Goal: Task Accomplishment & Management: Complete application form

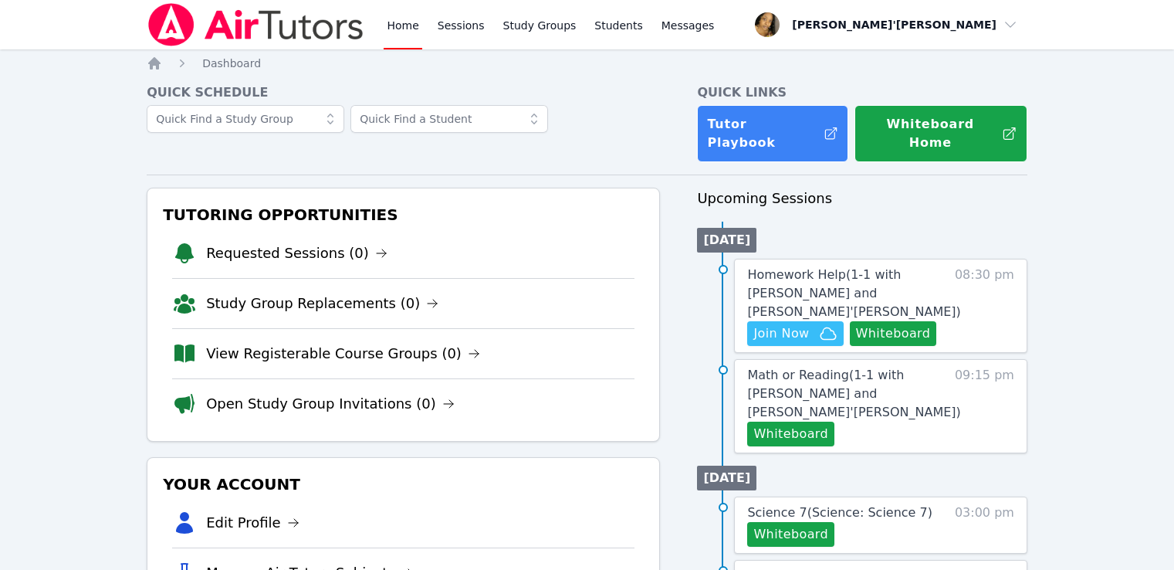
scroll to position [232, 0]
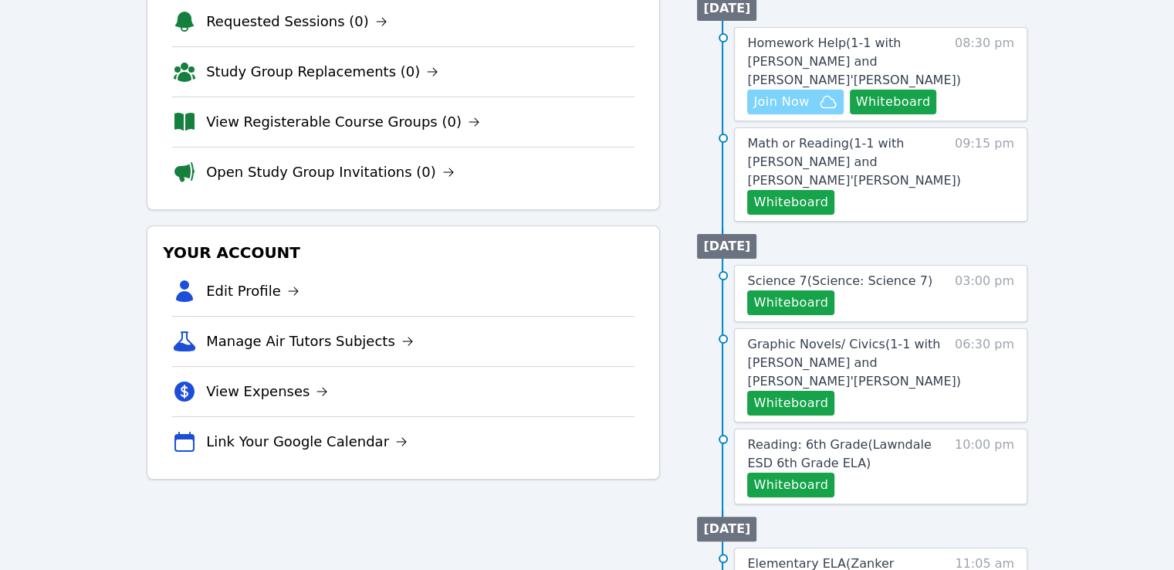
click at [776, 93] on span "Join Now" at bounding box center [781, 102] width 56 height 19
click at [775, 190] on button "Whiteboard" at bounding box center [790, 202] width 87 height 25
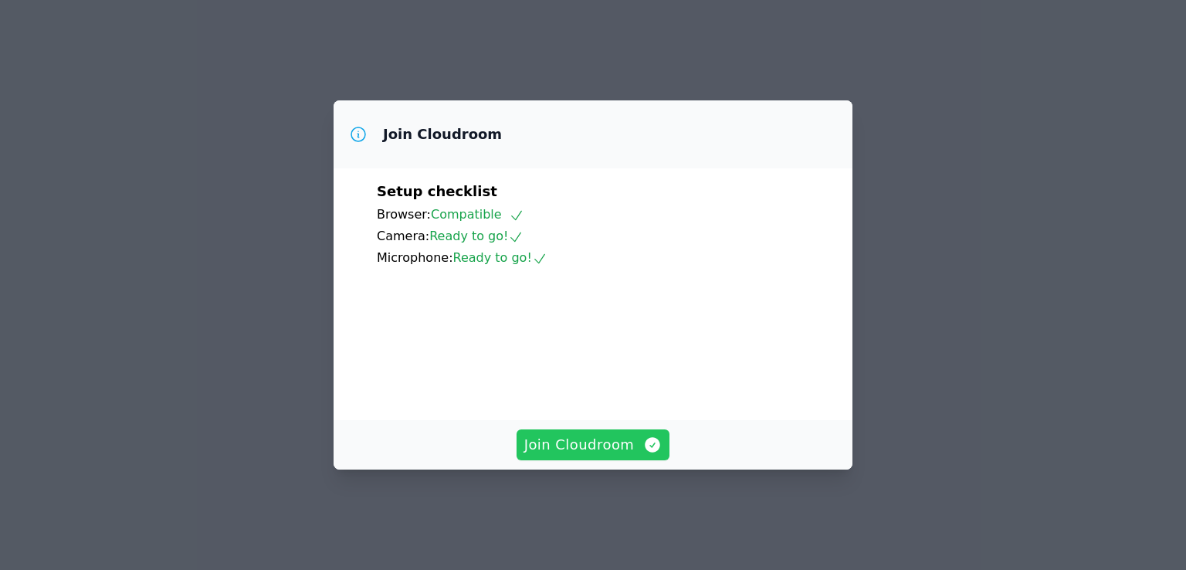
click at [590, 446] on button "Join Cloudroom" at bounding box center [593, 444] width 154 height 31
click at [594, 469] on div "Join Cloudroom" at bounding box center [592, 444] width 519 height 49
click at [595, 455] on span "Join Cloudroom" at bounding box center [593, 445] width 138 height 22
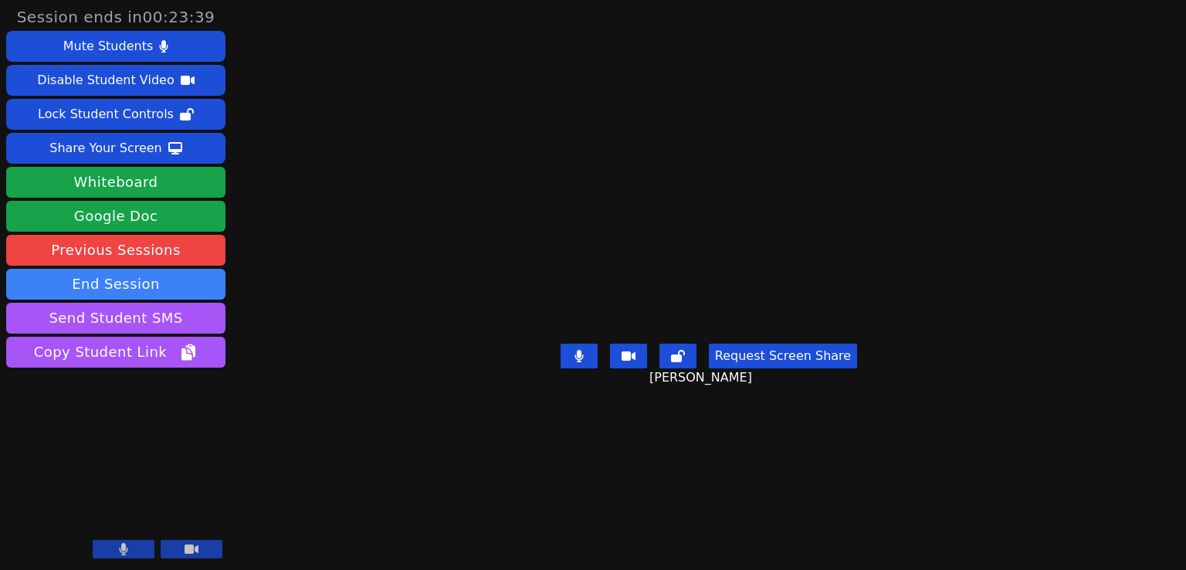
click at [451, 69] on main "Ethan Uzzan Request Screen Share Ethan Uzzan" at bounding box center [709, 285] width 516 height 570
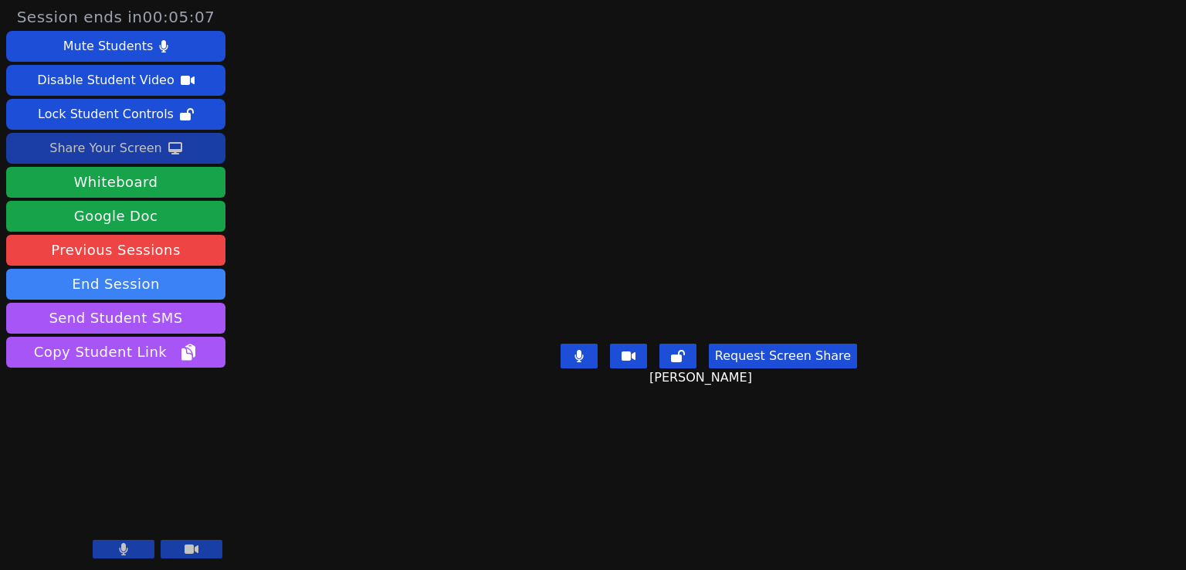
click at [141, 160] on div "Share Your Screen" at bounding box center [105, 148] width 113 height 25
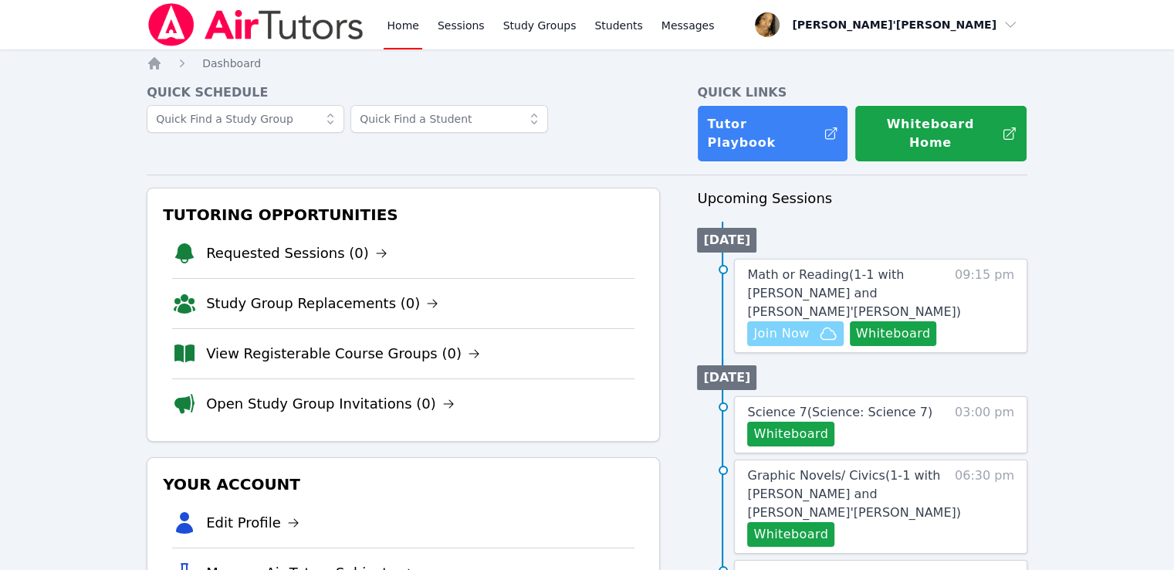
click at [794, 324] on span "Join Now" at bounding box center [781, 333] width 56 height 19
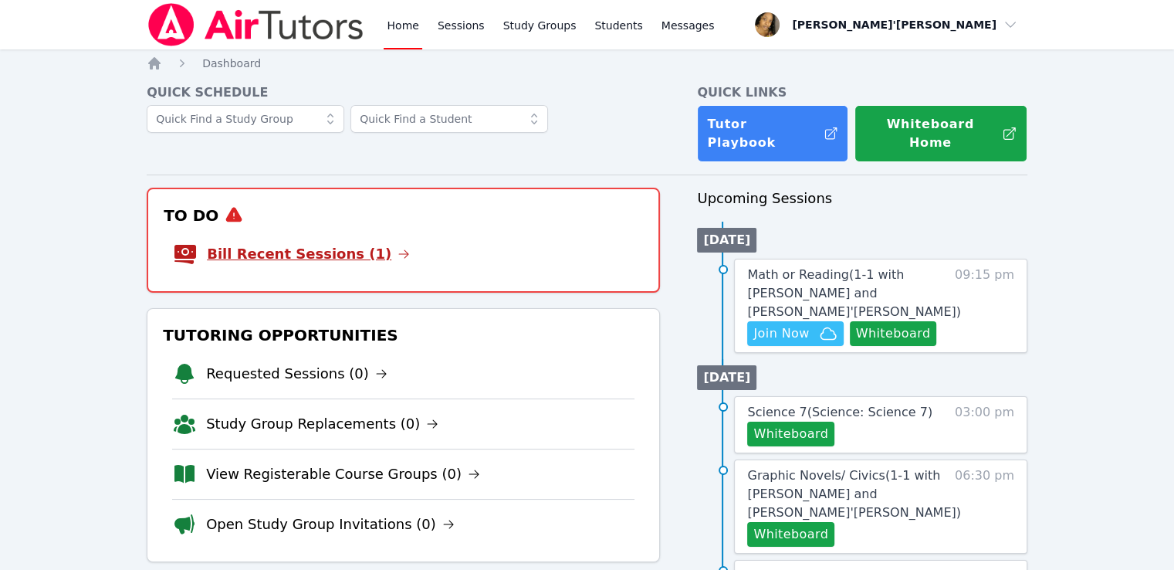
click at [302, 243] on link "Bill Recent Sessions (1)" at bounding box center [308, 254] width 203 height 22
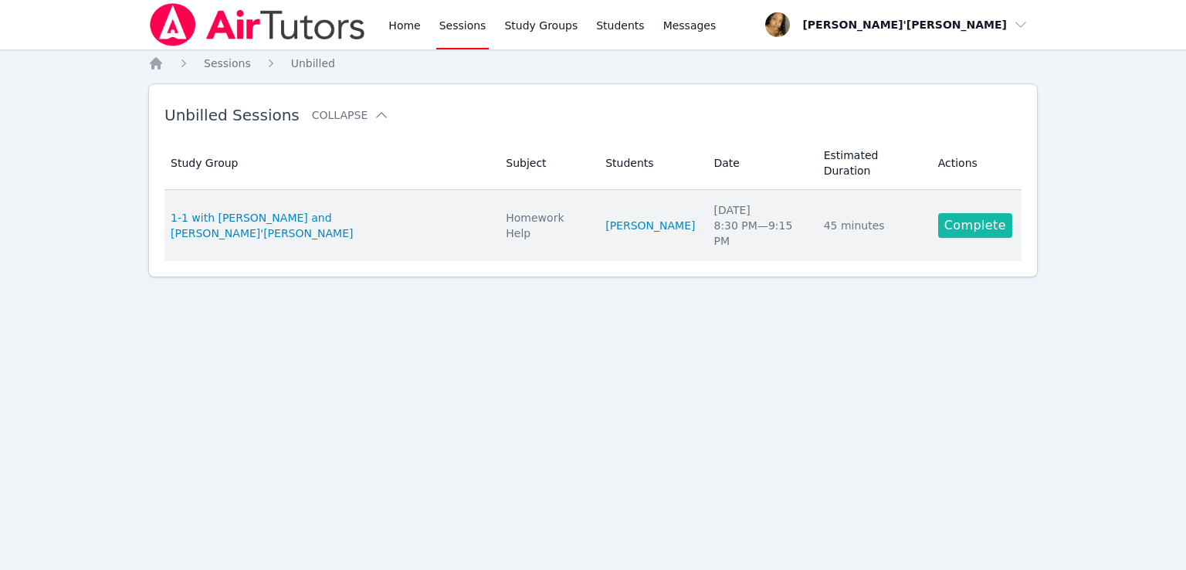
click at [976, 213] on link "Complete" at bounding box center [975, 225] width 74 height 25
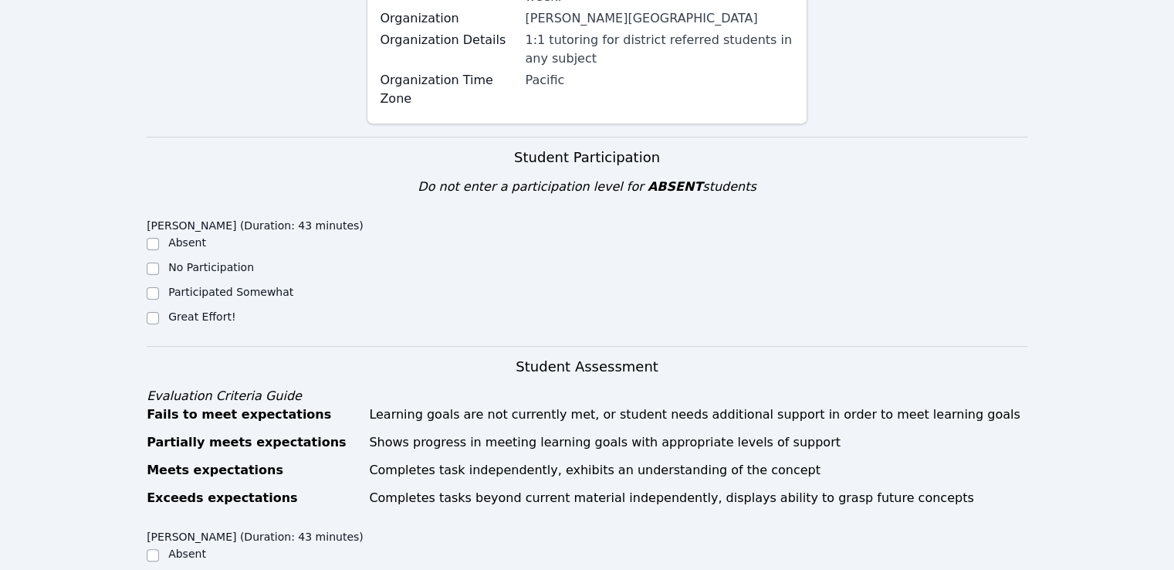
scroll to position [386, 0]
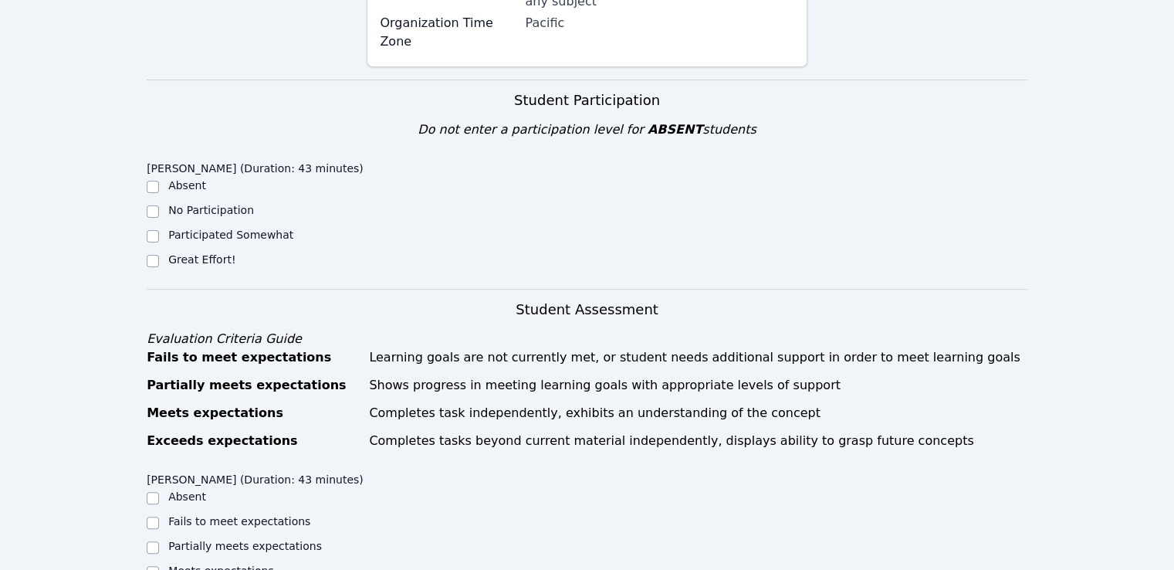
click at [179, 253] on label "Great Effort!" at bounding box center [201, 259] width 67 height 12
click at [159, 255] on input "Great Effort!" at bounding box center [153, 261] width 12 height 12
checkbox input "true"
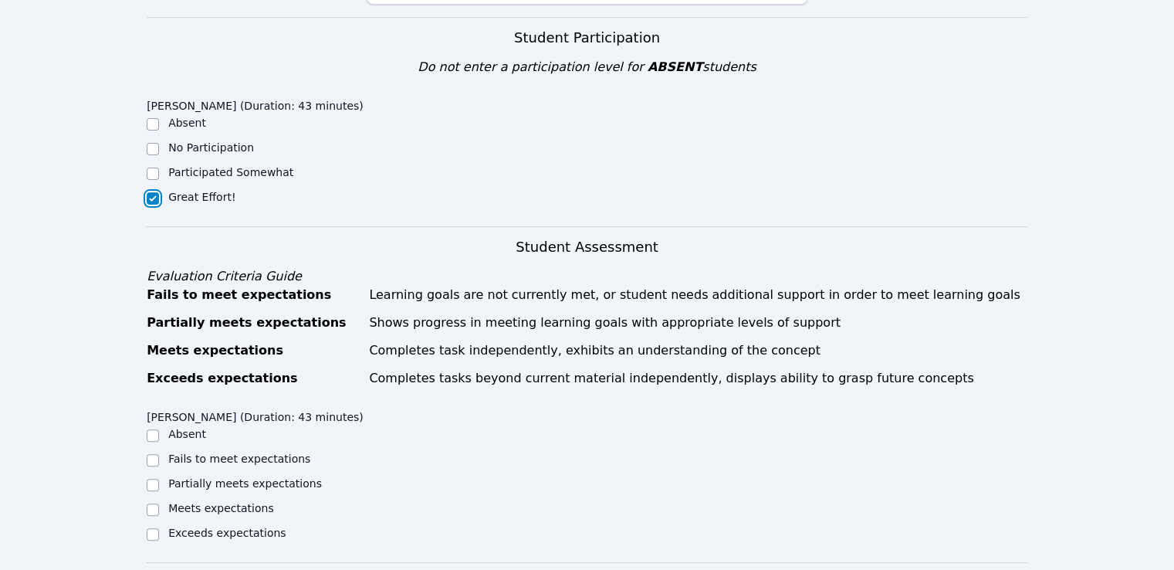
scroll to position [618, 0]
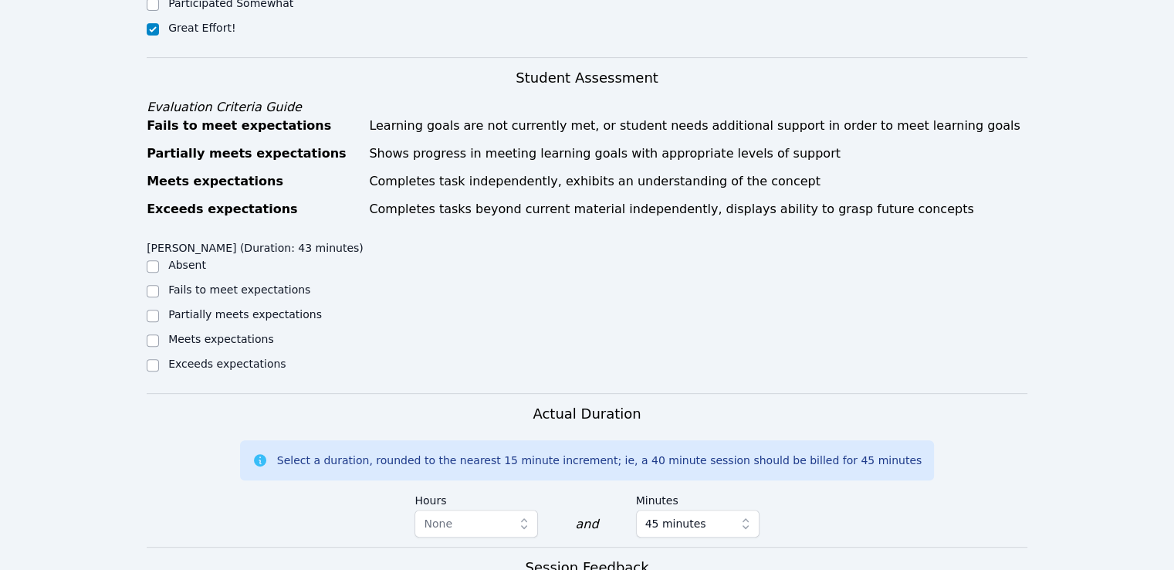
click at [204, 333] on label "Meets expectations" at bounding box center [221, 339] width 106 height 12
click at [159, 334] on input "Meets expectations" at bounding box center [153, 340] width 12 height 12
checkbox input "true"
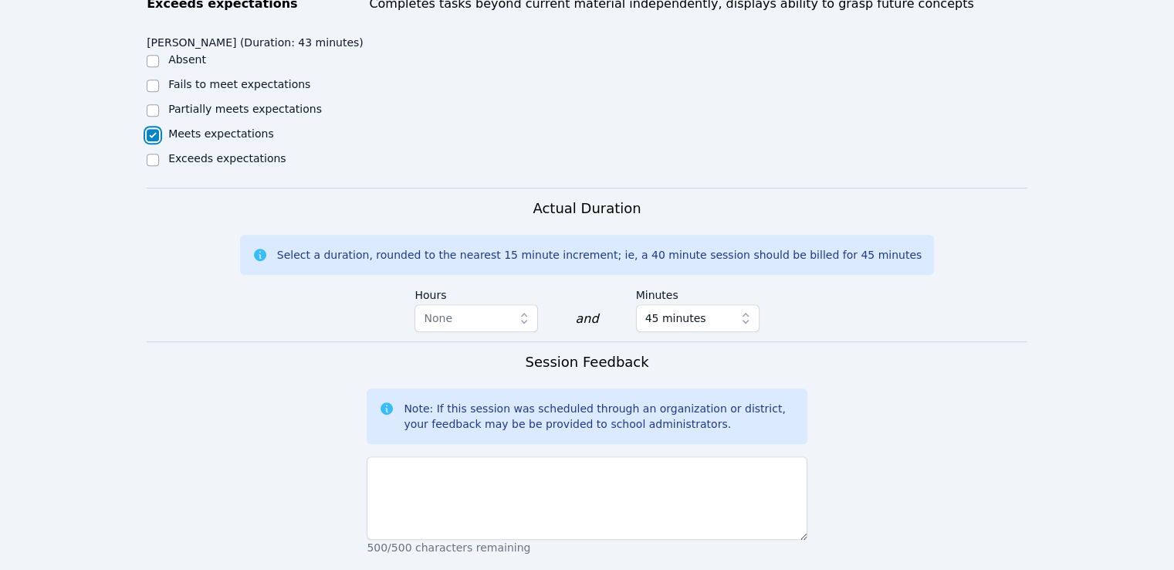
scroll to position [1046, 0]
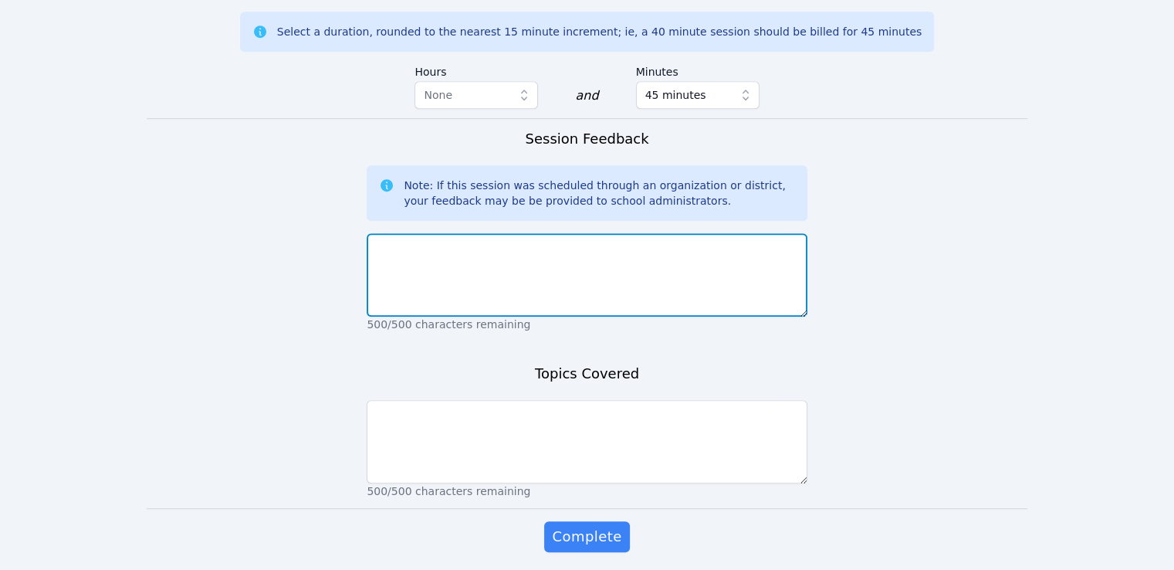
click at [514, 233] on textarea at bounding box center [587, 274] width 440 height 83
type textarea "Ethan did well in our session. He was very engaged."
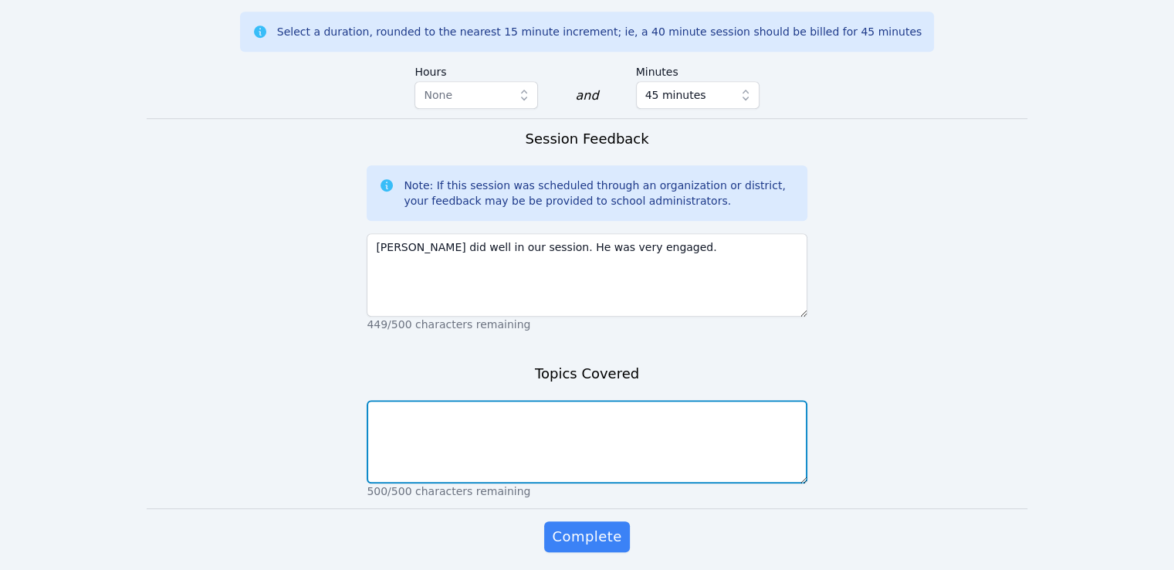
click at [371, 400] on textarea at bounding box center [587, 441] width 440 height 83
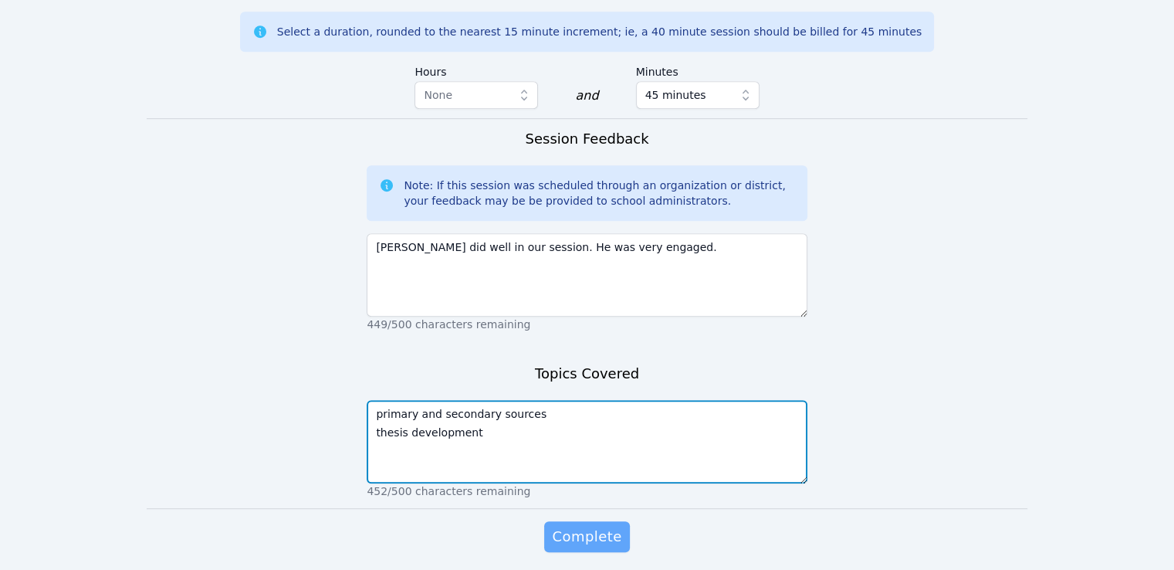
type textarea "primary and secondary sources thesis development"
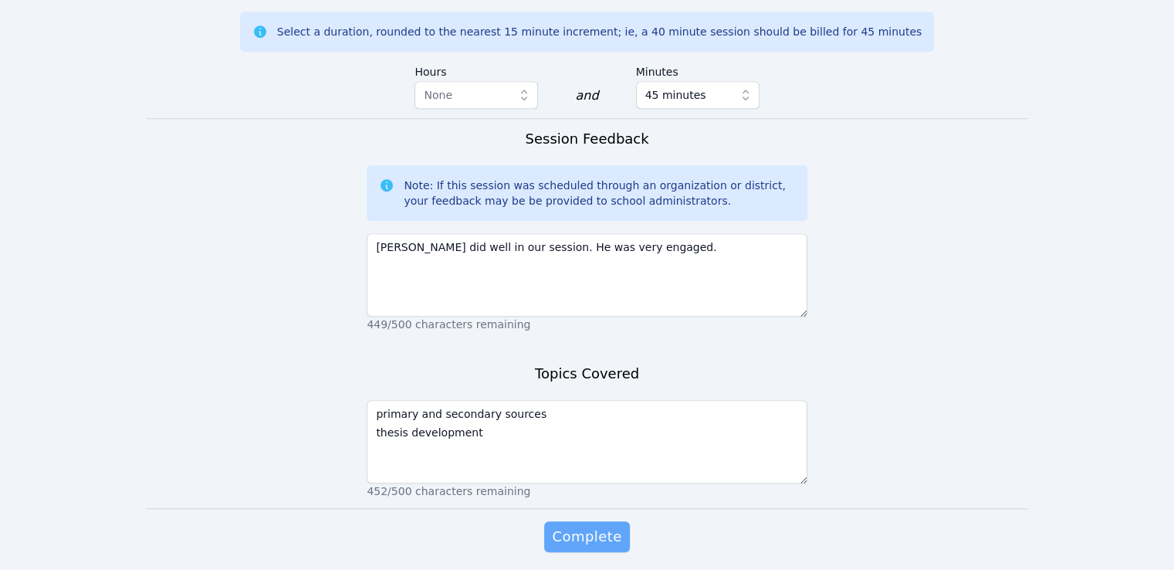
click at [572, 521] on button "Complete" at bounding box center [586, 536] width 85 height 31
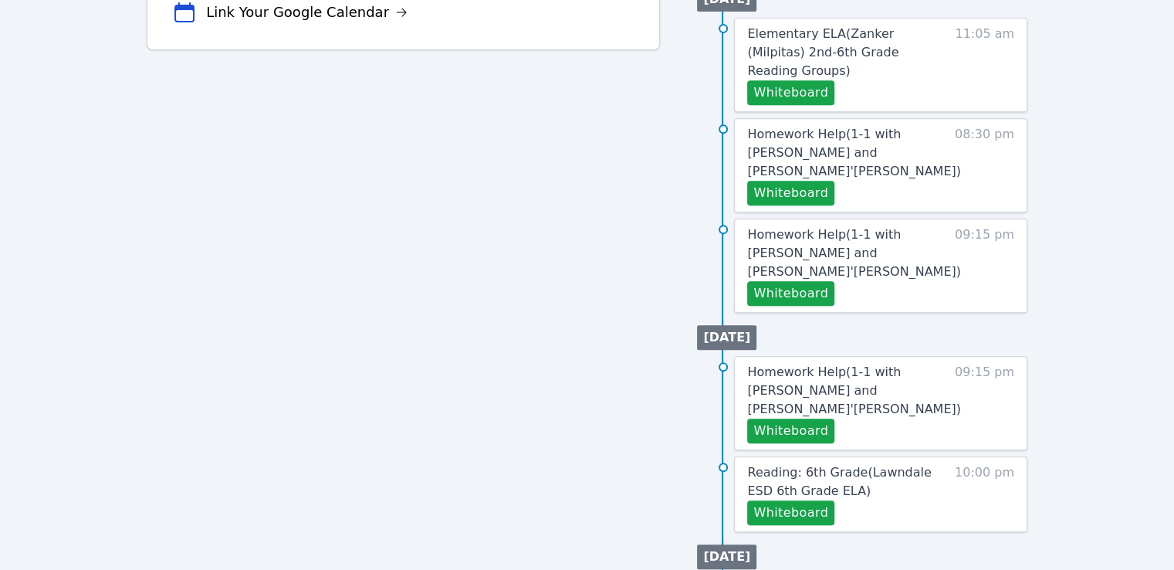
scroll to position [664, 0]
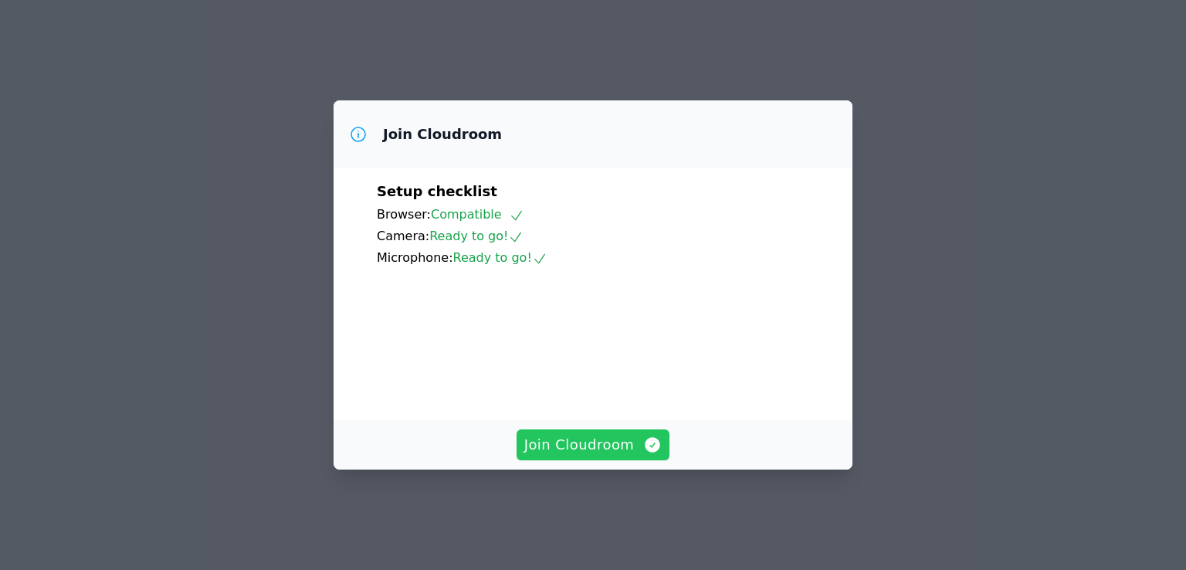
click at [598, 455] on span "Join Cloudroom" at bounding box center [593, 445] width 138 height 22
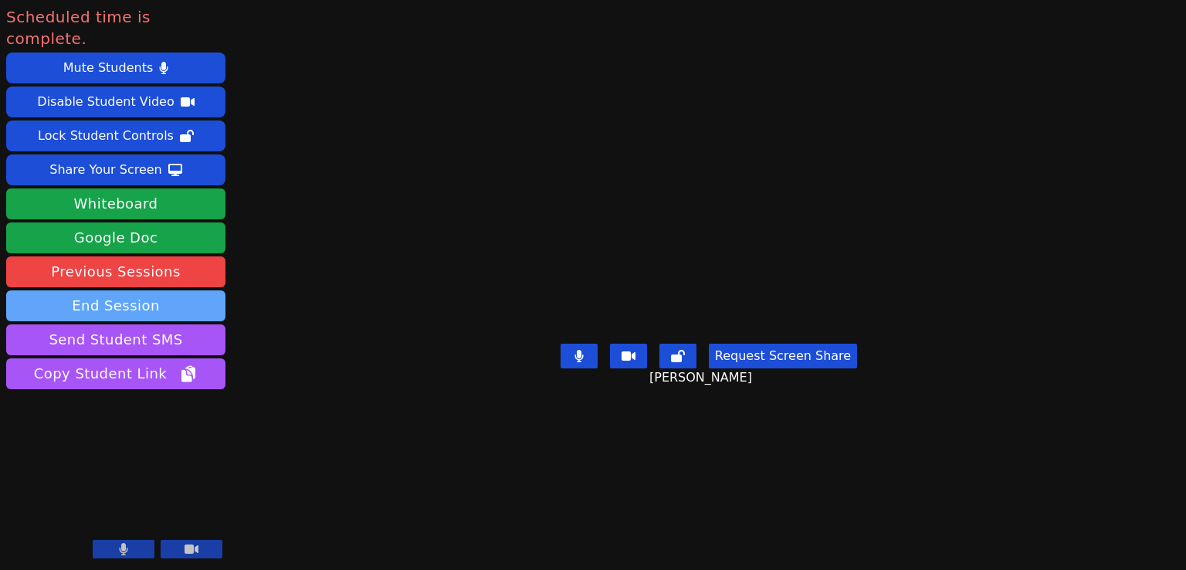
click at [188, 290] on button "End Session" at bounding box center [115, 305] width 219 height 31
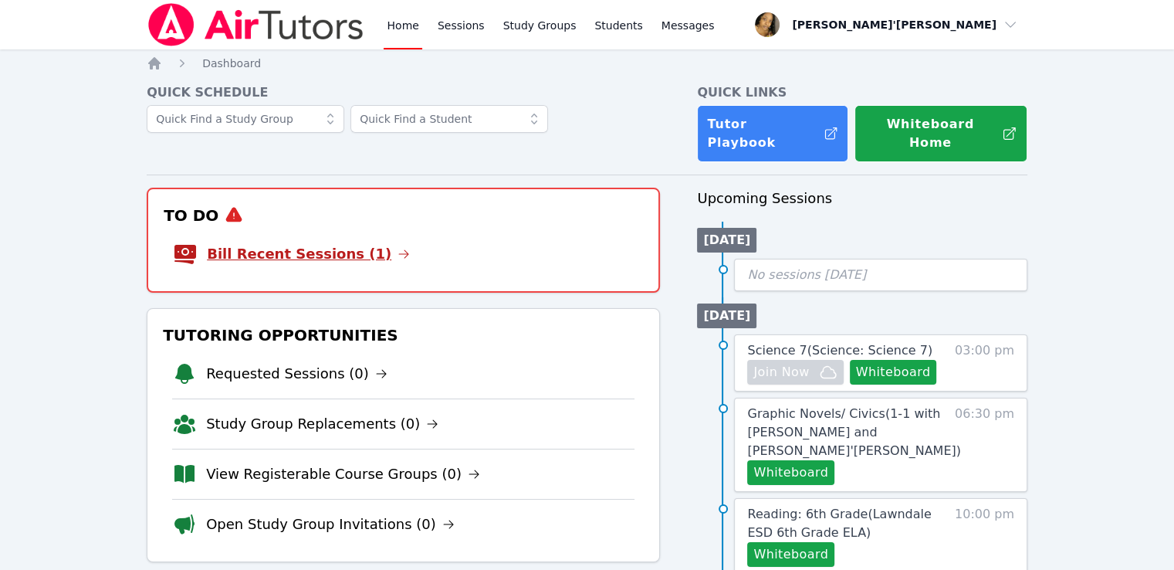
click at [327, 243] on link "Bill Recent Sessions (1)" at bounding box center [308, 254] width 203 height 22
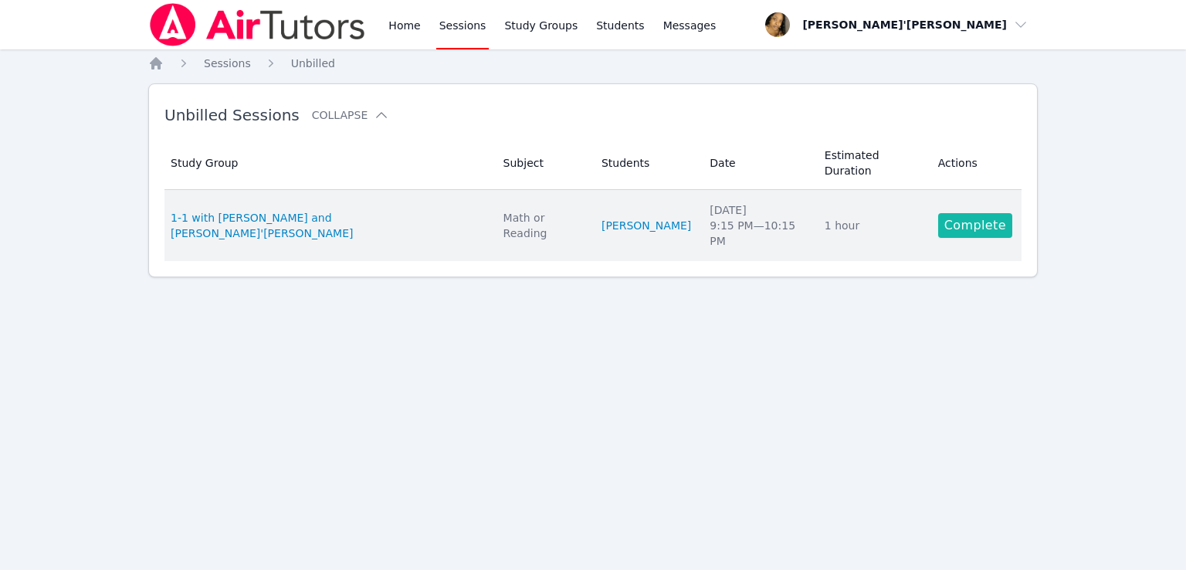
click at [945, 213] on link "Complete" at bounding box center [975, 225] width 74 height 25
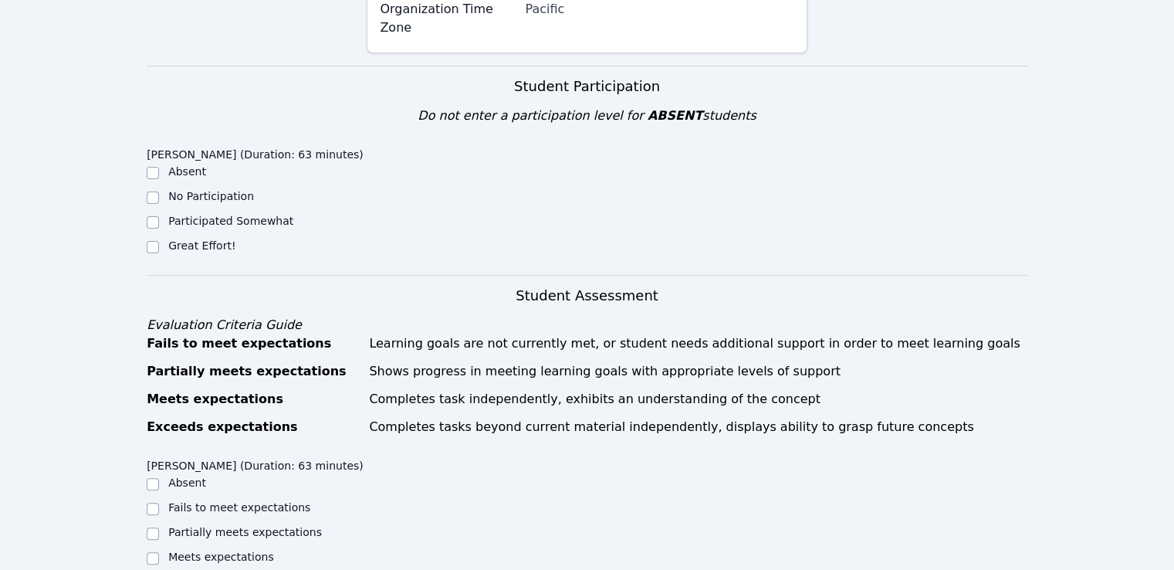
scroll to position [463, 0]
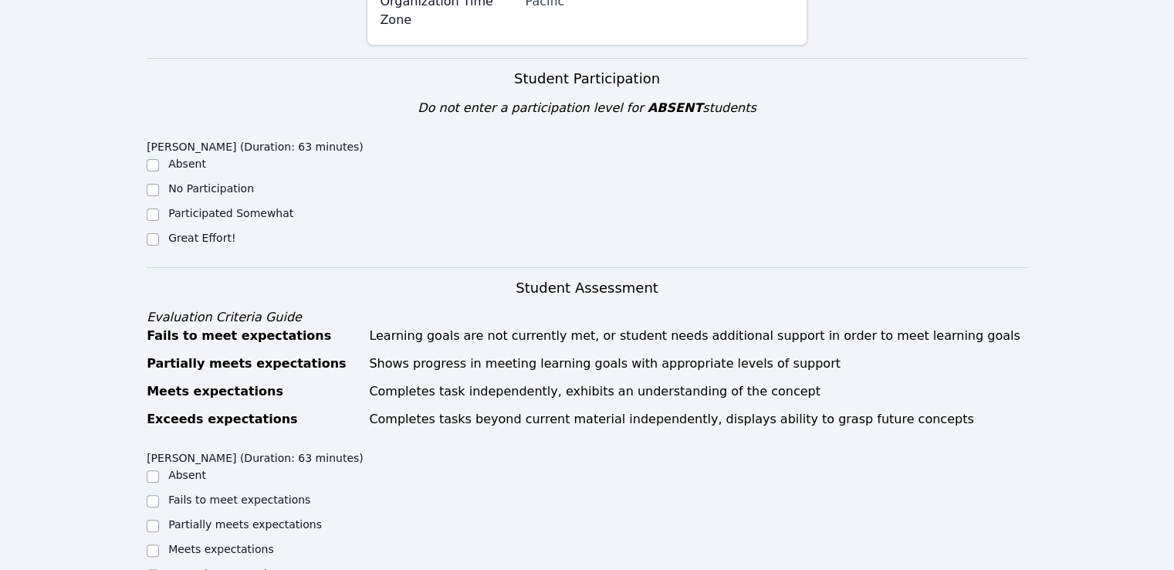
click at [232, 198] on div "[PERSON_NAME] (Duration: 63 minutes) Absent No Participation Participated Somew…" at bounding box center [257, 195] width 220 height 125
click at [206, 232] on label "Great Effort!" at bounding box center [201, 238] width 67 height 12
click at [159, 233] on input "Great Effort!" at bounding box center [153, 239] width 12 height 12
checkbox input "true"
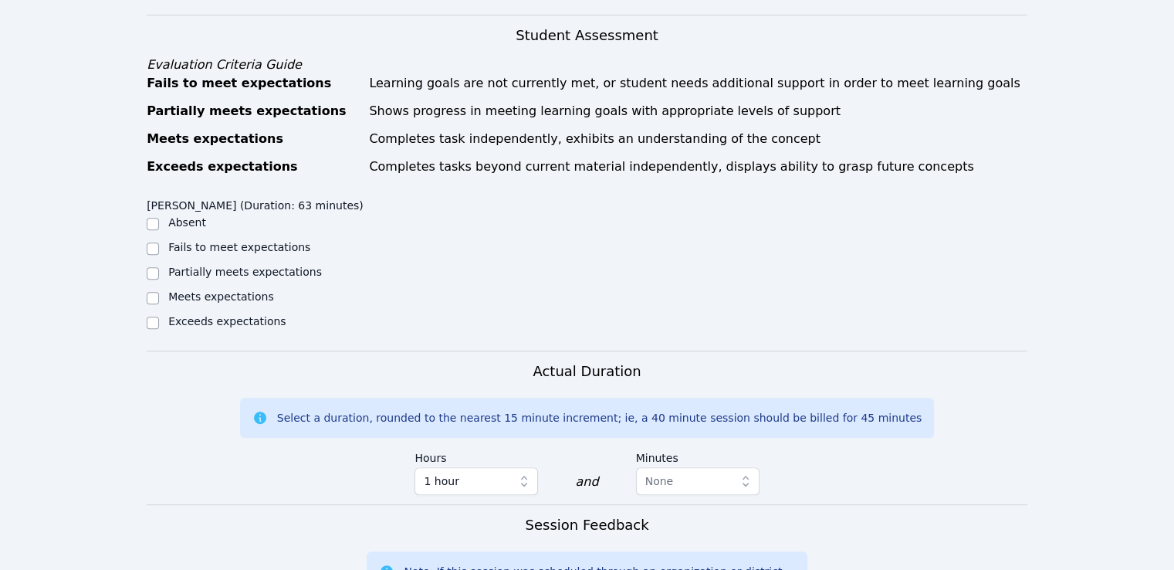
scroll to position [772, 0]
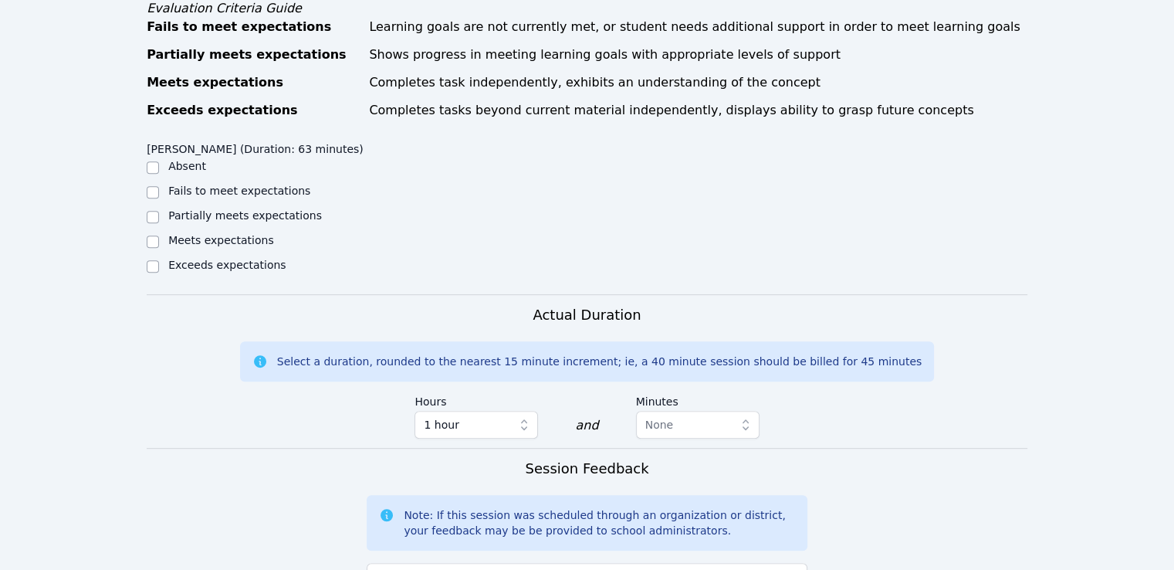
click at [201, 234] on label "Meets expectations" at bounding box center [221, 240] width 106 height 12
click at [159, 235] on input "Meets expectations" at bounding box center [153, 241] width 12 height 12
checkbox input "true"
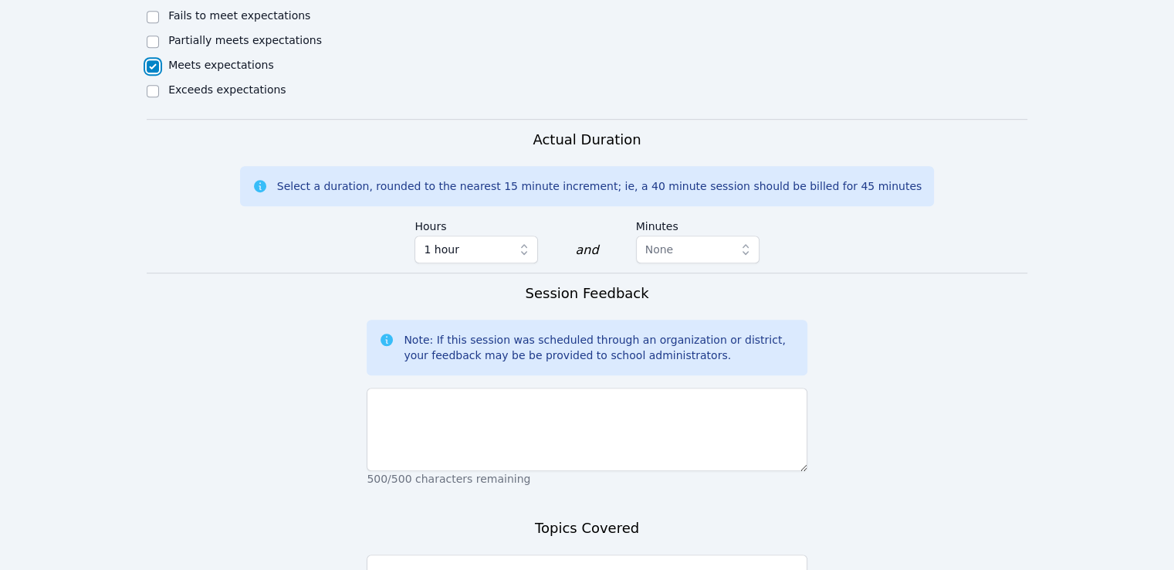
scroll to position [1004, 0]
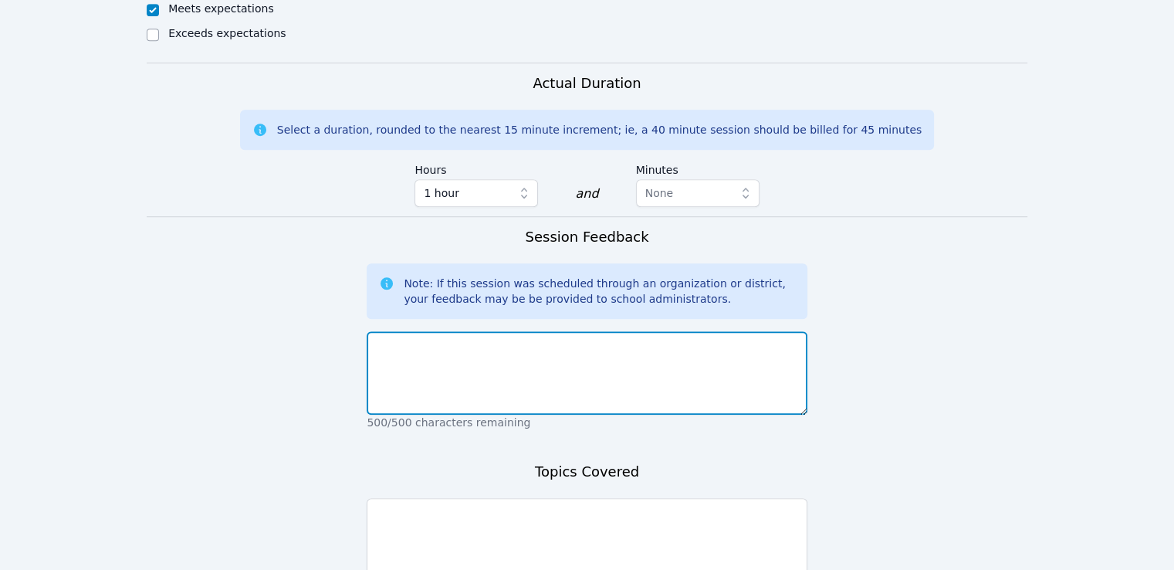
click at [476, 331] on textarea at bounding box center [587, 372] width 440 height 83
type textarea "[PERSON_NAME] did well in our session. He did well, and he corrected his mistak…"
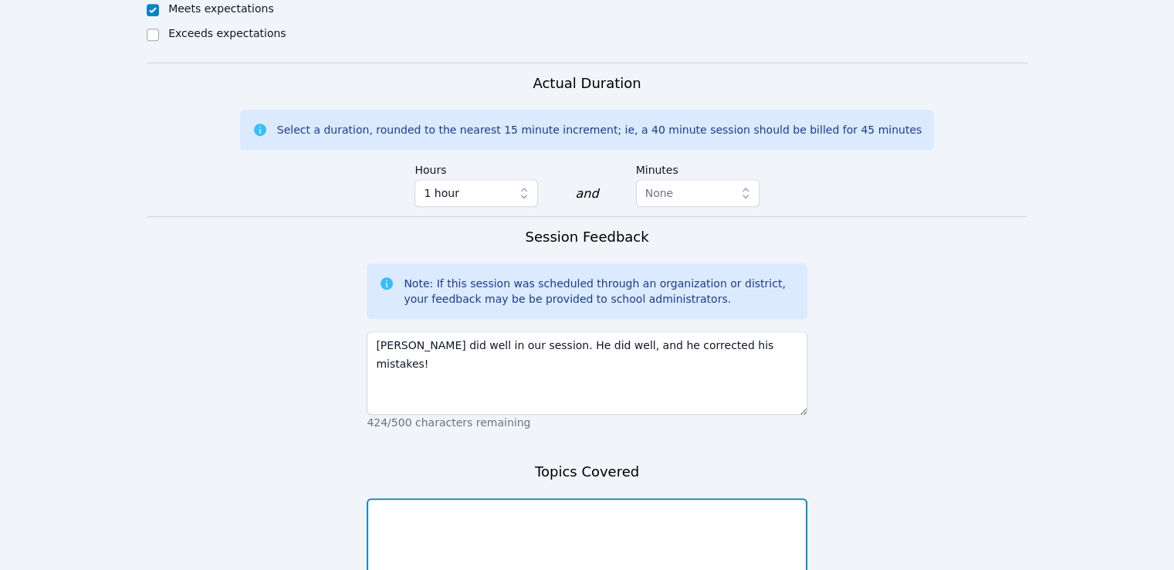
click at [562, 498] on textarea at bounding box center [587, 539] width 440 height 83
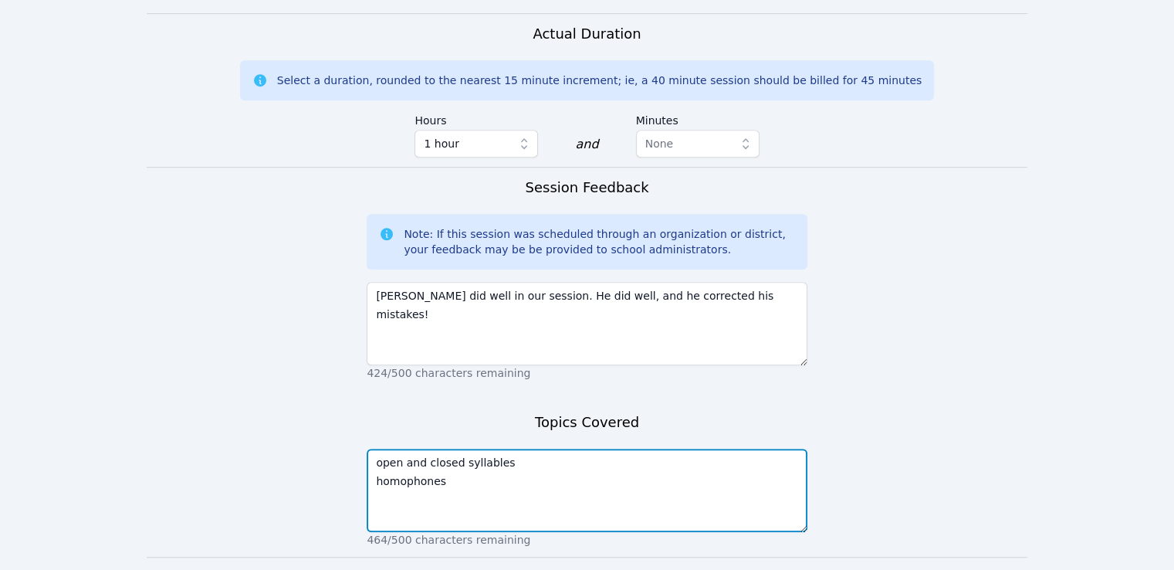
scroll to position [1102, 0]
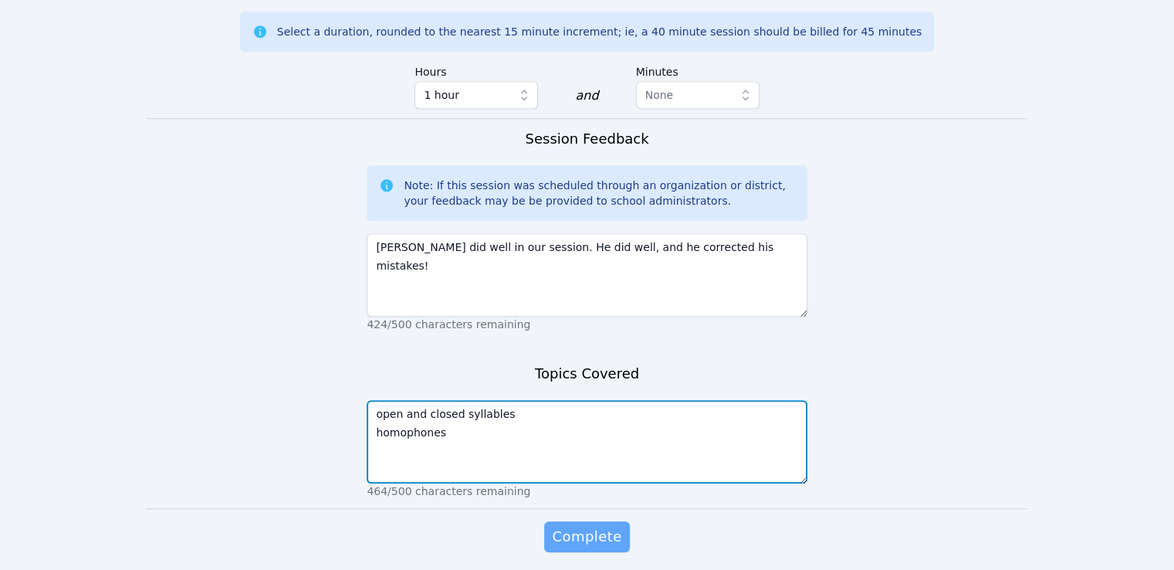
type textarea "open and closed syllables homophones"
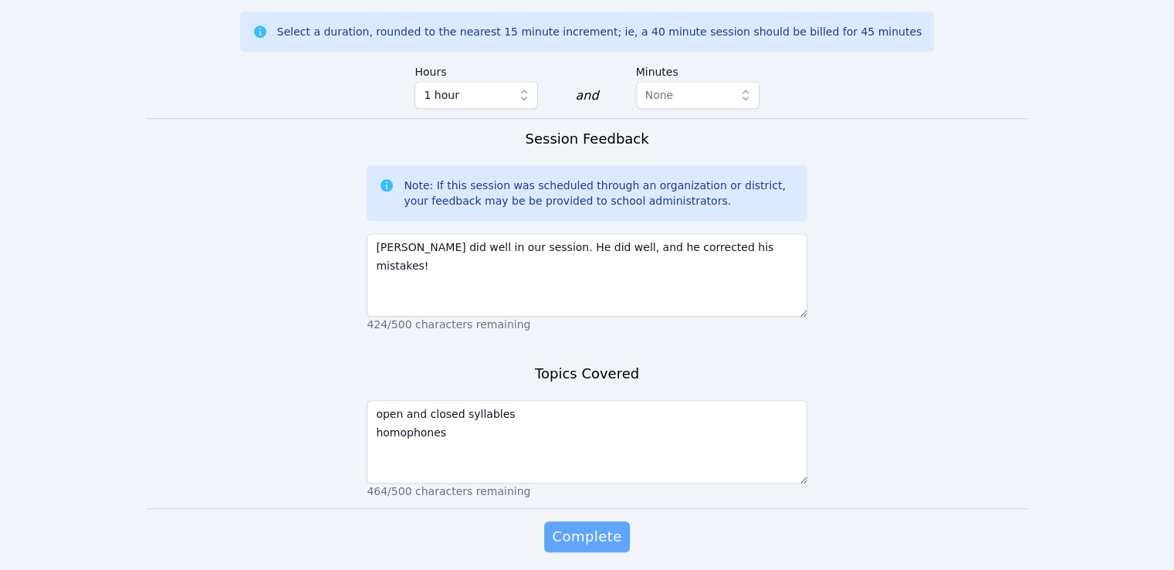
click at [607, 521] on button "Complete" at bounding box center [586, 536] width 85 height 31
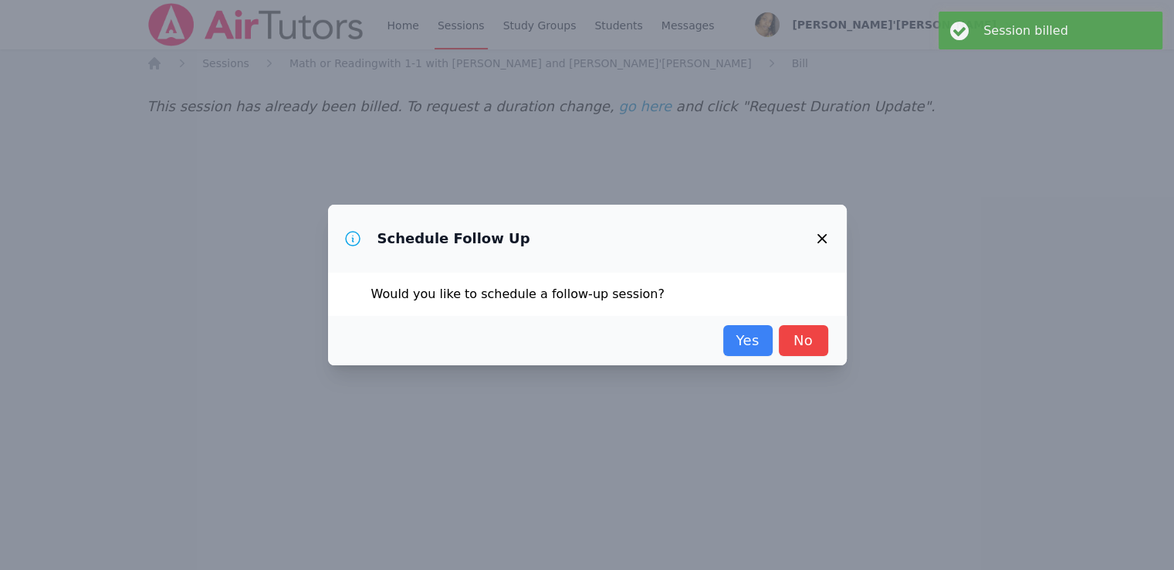
scroll to position [0, 0]
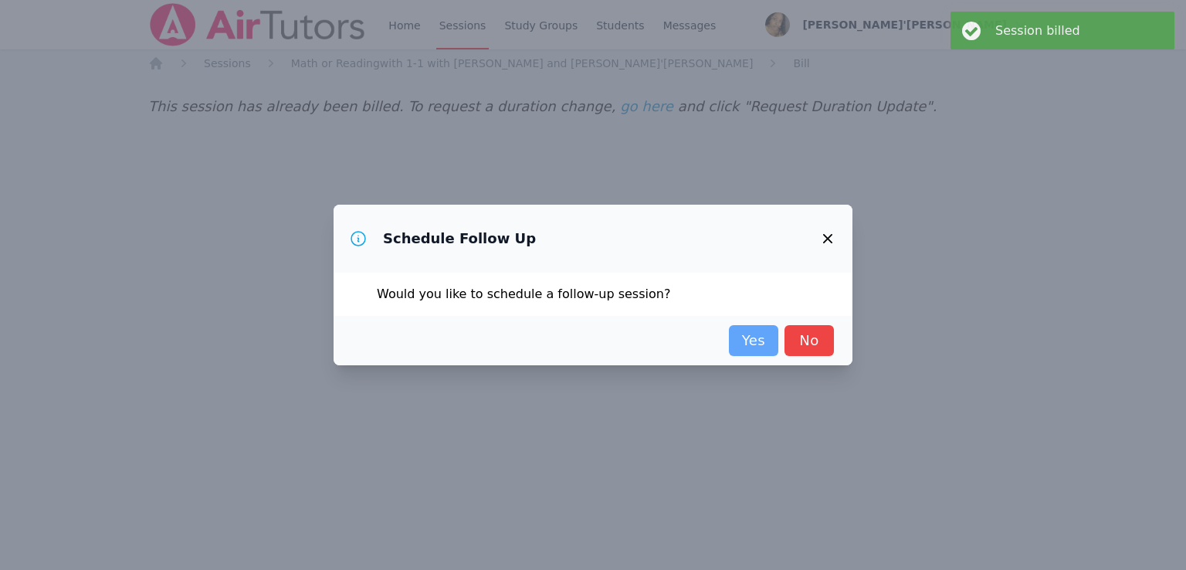
click at [756, 341] on link "Yes" at bounding box center [753, 340] width 49 height 31
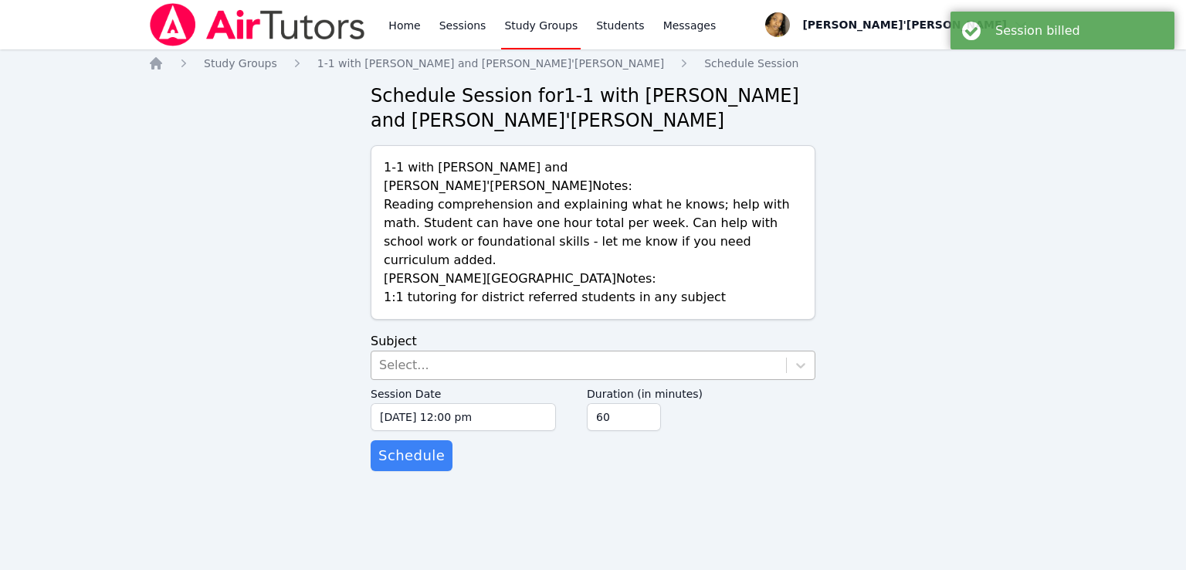
click at [615, 351] on div "Select..." at bounding box center [578, 365] width 415 height 28
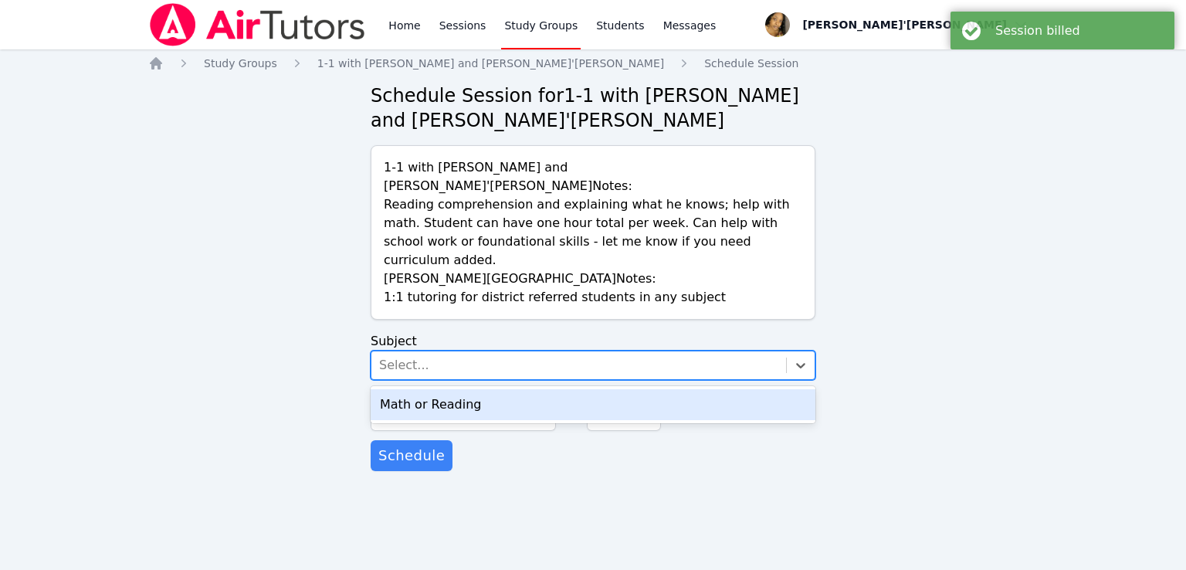
click at [554, 389] on div "Math or Reading" at bounding box center [593, 404] width 445 height 31
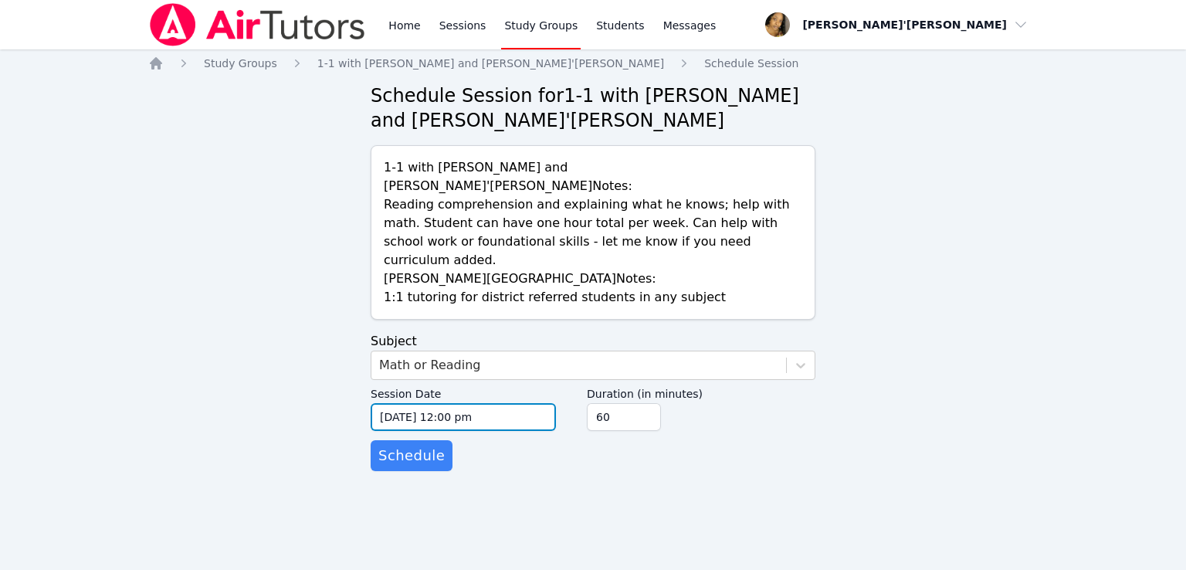
click at [435, 403] on input "[DATE] 12:00 pm" at bounding box center [463, 417] width 185 height 28
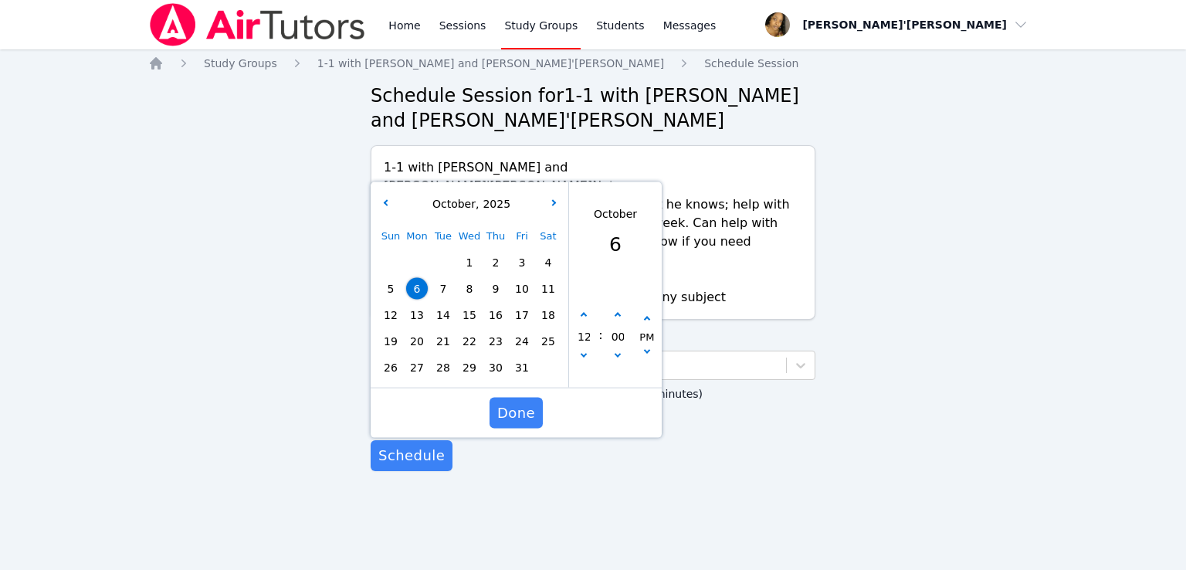
click at [423, 304] on span "13" at bounding box center [417, 315] width 22 height 22
click at [581, 308] on button "button" at bounding box center [583, 315] width 15 height 15
type input "[DATE] 01:00 pm"
type input "01"
click at [581, 308] on button "button" at bounding box center [583, 315] width 15 height 15
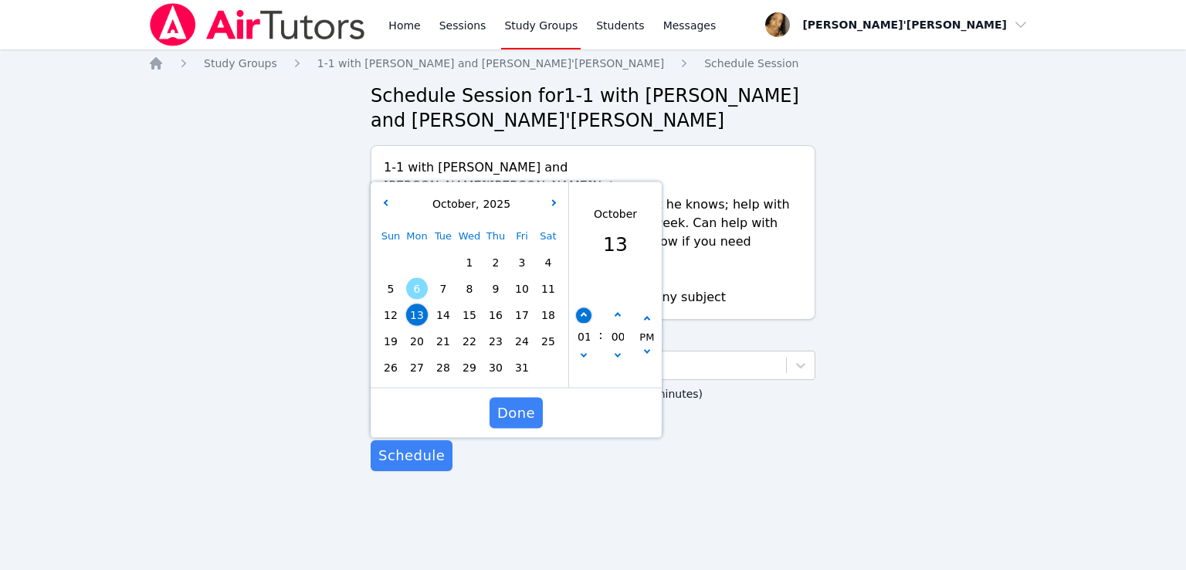
type input "[DATE] 02:00 pm"
type input "02"
click at [581, 308] on button "button" at bounding box center [583, 315] width 15 height 15
type input "[DATE] 03:00 pm"
type input "03"
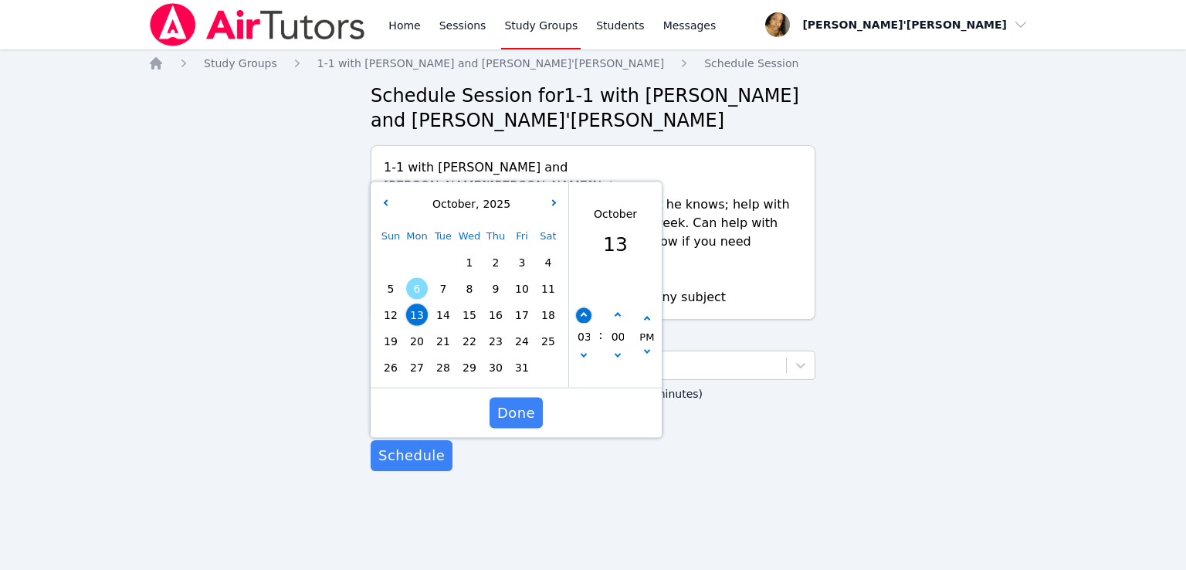
click at [581, 308] on button "button" at bounding box center [583, 315] width 15 height 15
type input "[DATE] 04:00 pm"
type input "04"
click at [581, 308] on button "button" at bounding box center [583, 315] width 15 height 15
type input "[DATE] 05:00 pm"
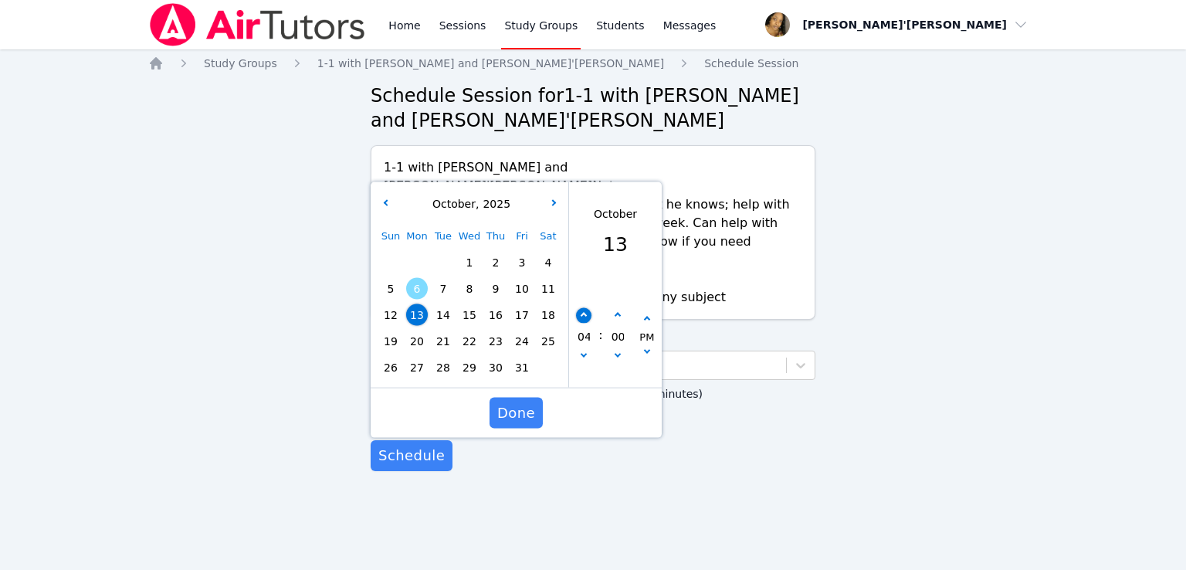
type input "05"
click at [581, 308] on button "button" at bounding box center [583, 315] width 15 height 15
type input "[DATE] 06:00 pm"
type input "06"
click at [581, 308] on button "button" at bounding box center [583, 315] width 15 height 15
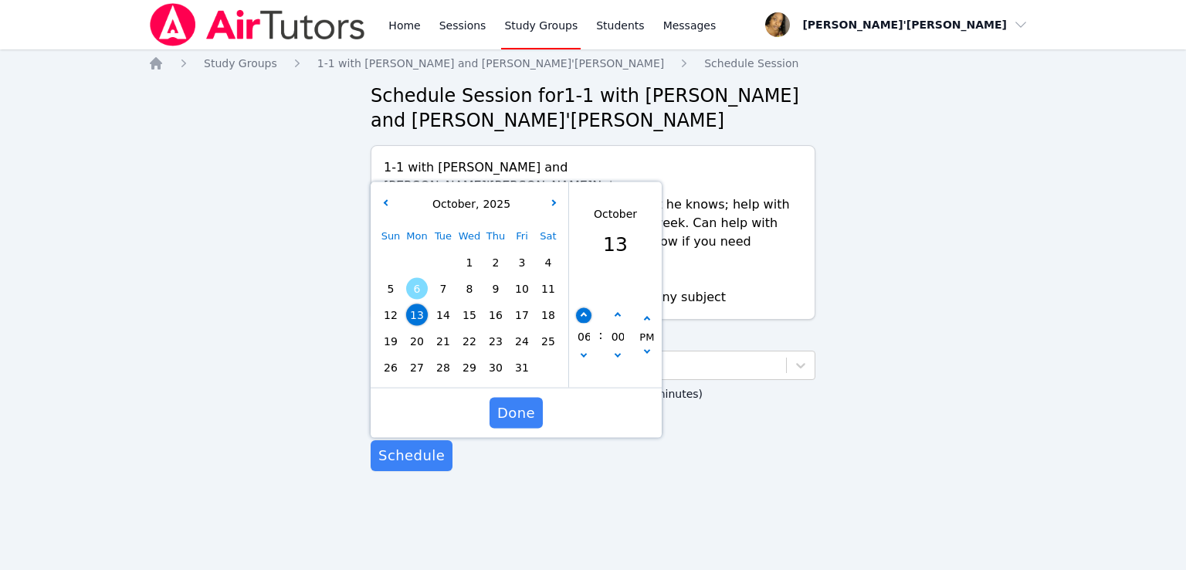
type input "[DATE] 07:00 pm"
type input "07"
click at [581, 308] on button "button" at bounding box center [583, 315] width 15 height 15
type input "[DATE] 08:00 pm"
type input "08"
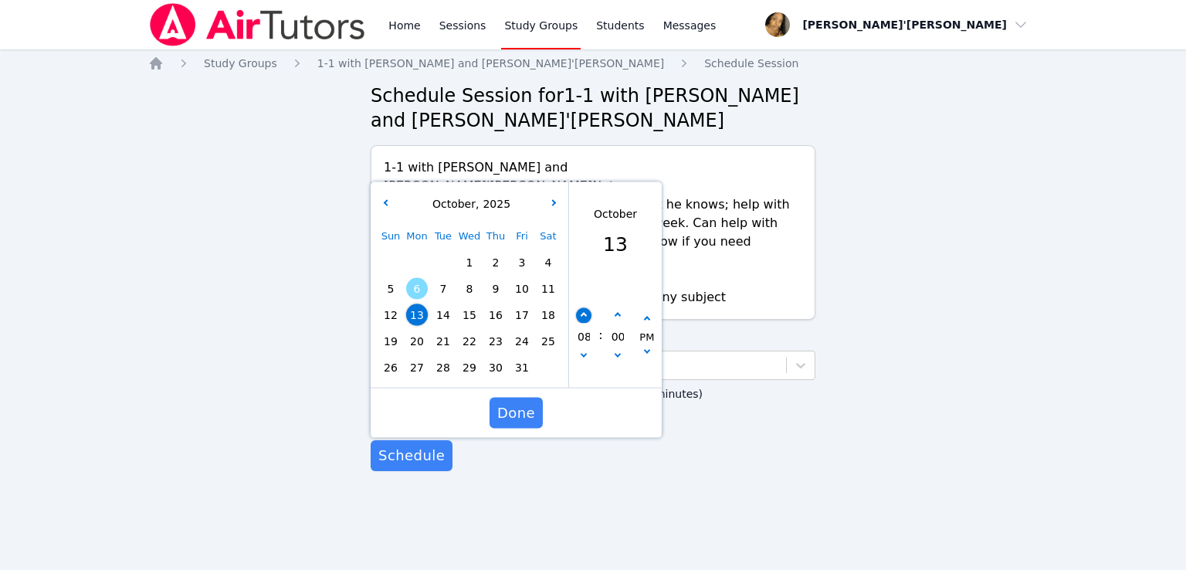
click at [581, 308] on button "button" at bounding box center [583, 315] width 15 height 15
type input "[DATE] 09:00 pm"
type input "09"
click at [614, 313] on icon "button" at bounding box center [617, 316] width 6 height 6
type input "[DATE] 09:05 pm"
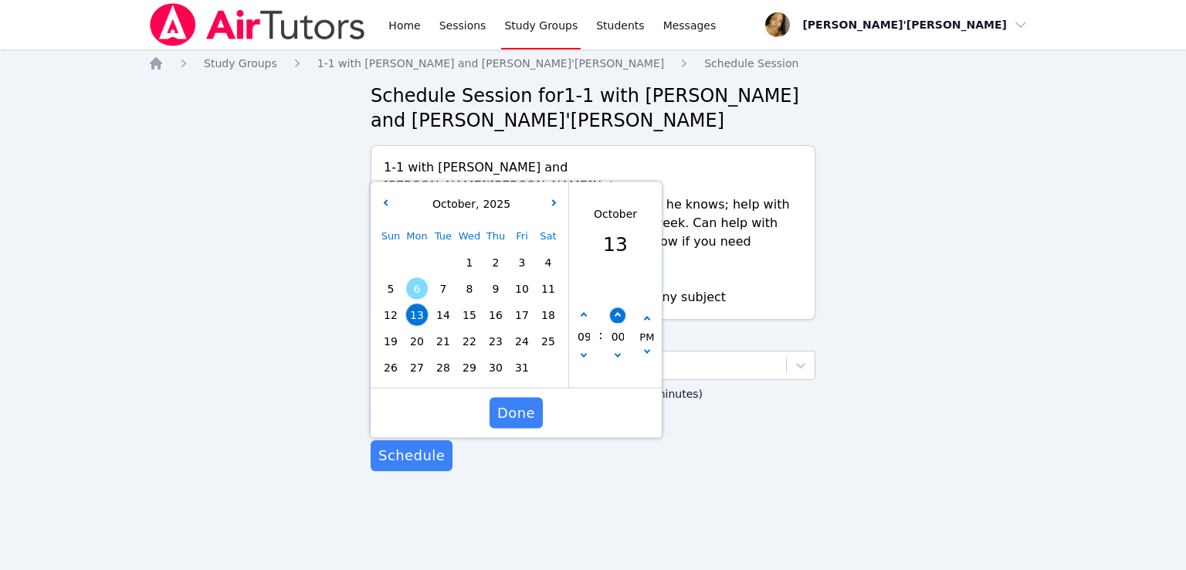
type input "05"
click at [614, 313] on icon "button" at bounding box center [617, 316] width 6 height 6
type input "[DATE] 09:10 pm"
type input "10"
click at [614, 313] on icon "button" at bounding box center [617, 316] width 6 height 6
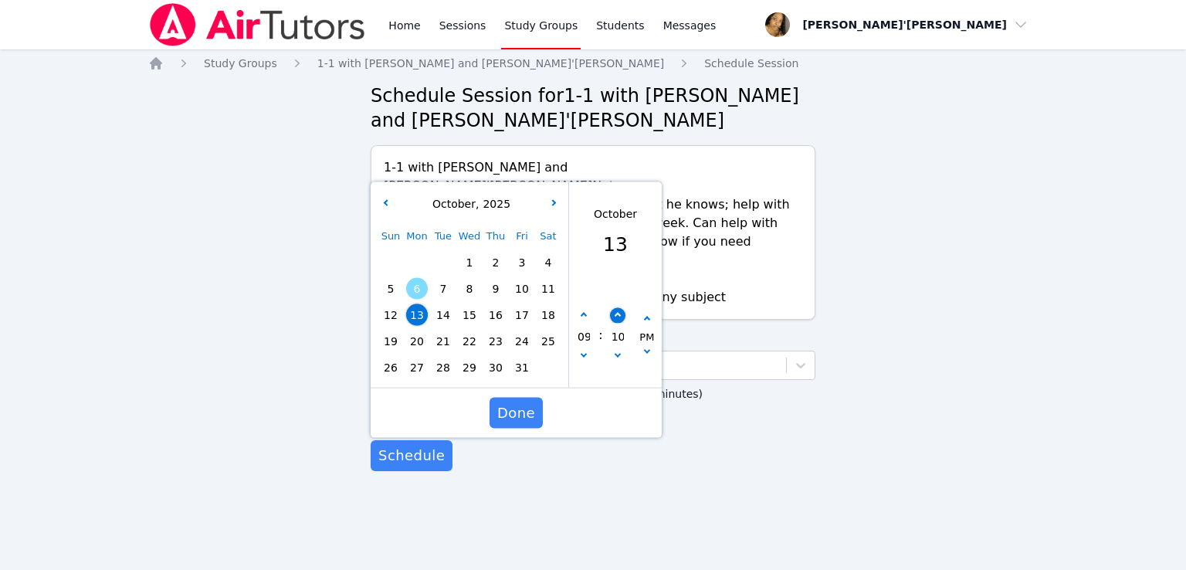
type input "[DATE] 09:15 pm"
type input "15"
click at [614, 313] on icon "button" at bounding box center [617, 316] width 6 height 6
type input "[DATE] 09:20 pm"
type input "20"
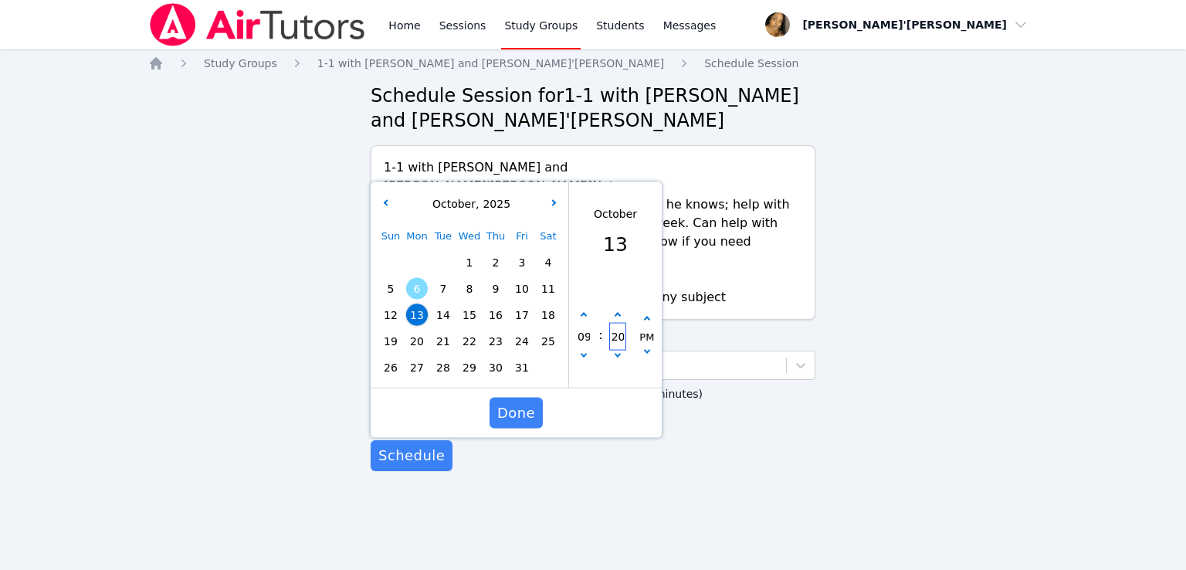
click at [621, 323] on input "20" at bounding box center [617, 336] width 15 height 26
click at [620, 323] on input "20" at bounding box center [617, 336] width 15 height 26
click at [615, 351] on icon "button" at bounding box center [617, 354] width 6 height 6
type input "[DATE] 09:15 pm"
type input "15"
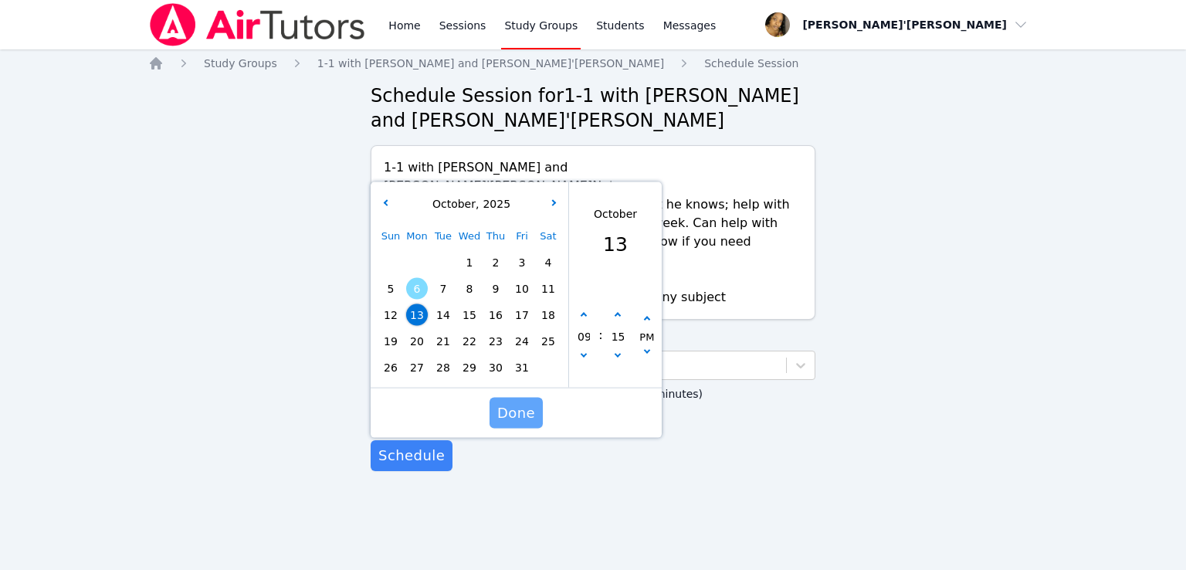
click at [530, 402] on span "Done" at bounding box center [516, 413] width 38 height 22
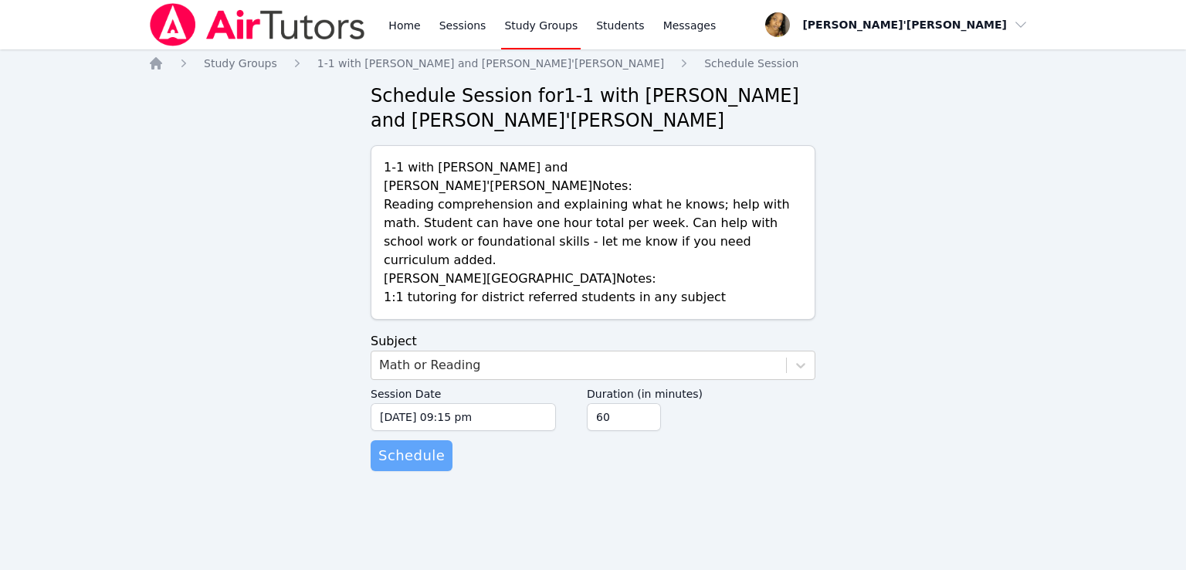
click at [405, 445] on span "Schedule" at bounding box center [411, 456] width 66 height 22
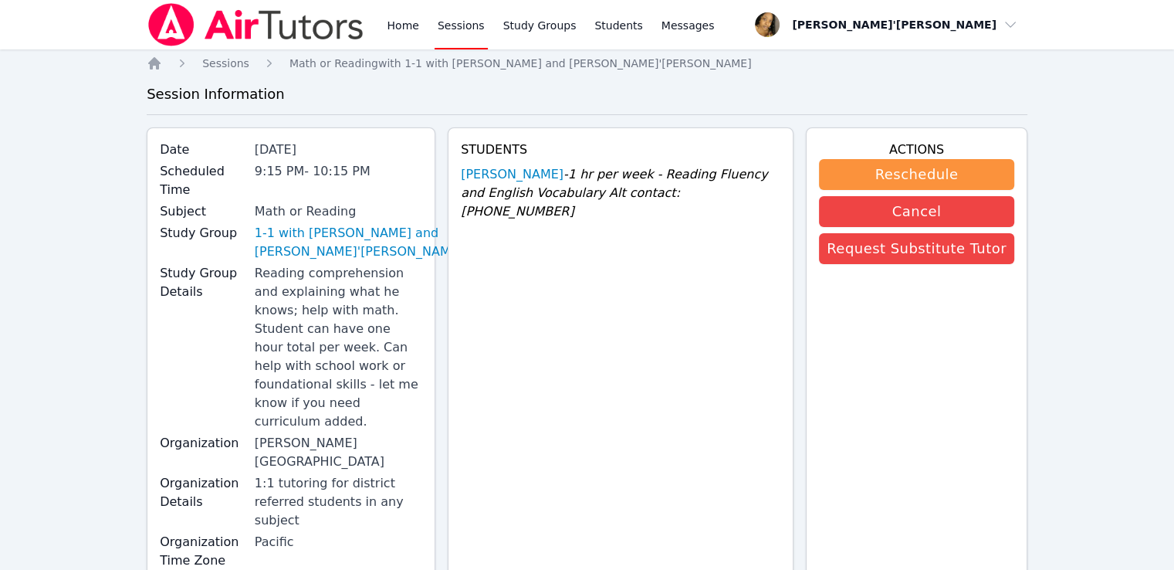
click at [454, 23] on link "Sessions" at bounding box center [461, 24] width 53 height 49
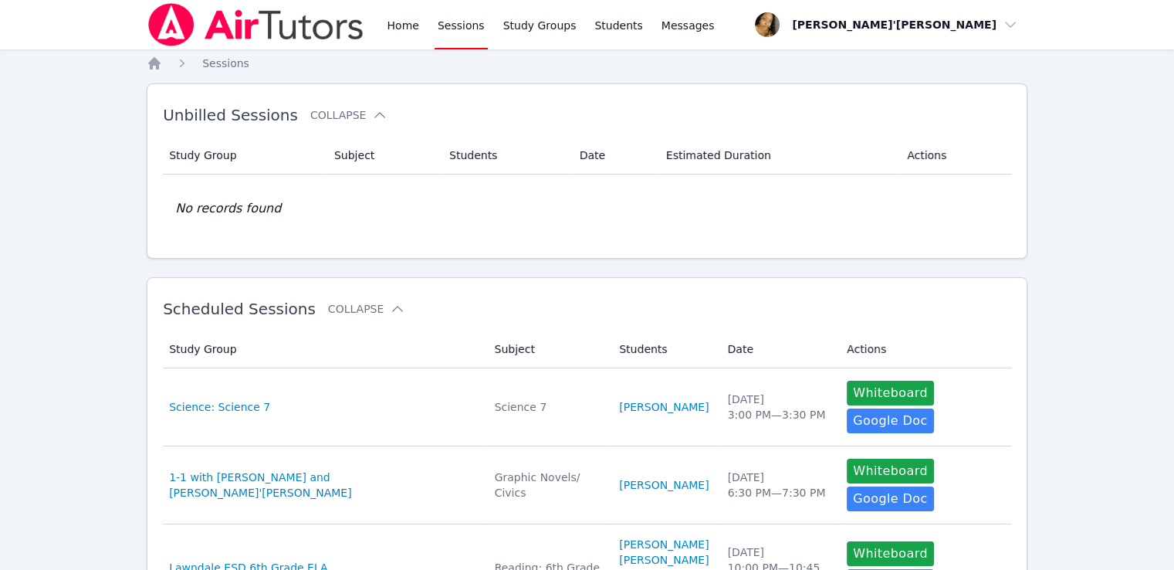
click at [442, 41] on link "Sessions" at bounding box center [461, 24] width 53 height 49
click at [453, 25] on link "Sessions" at bounding box center [461, 24] width 53 height 49
click at [385, 36] on link "Home" at bounding box center [403, 24] width 38 height 49
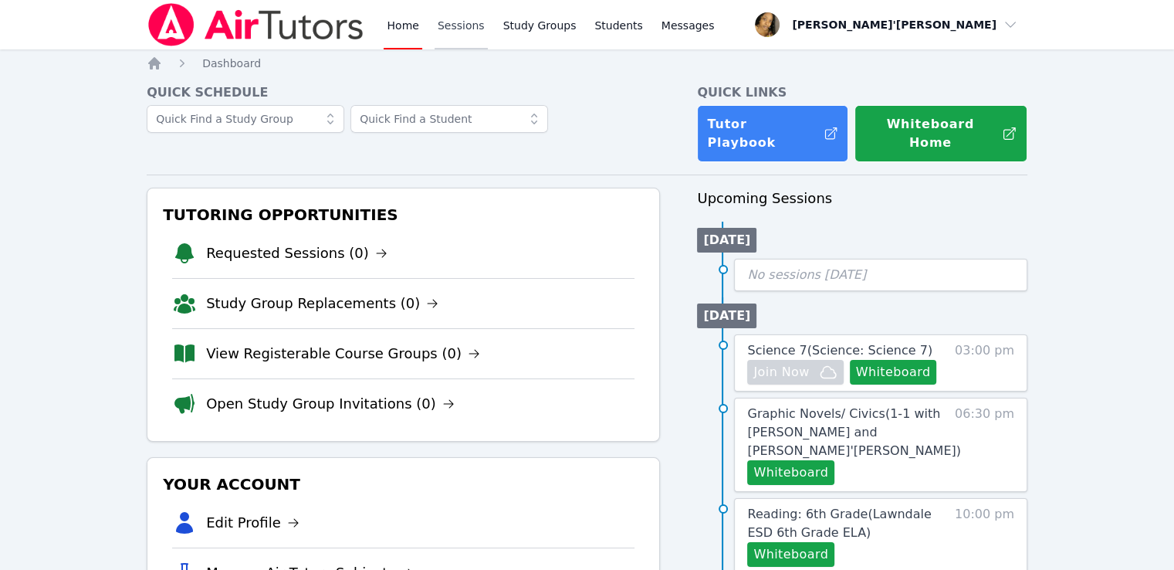
click at [455, 29] on link "Sessions" at bounding box center [461, 24] width 53 height 49
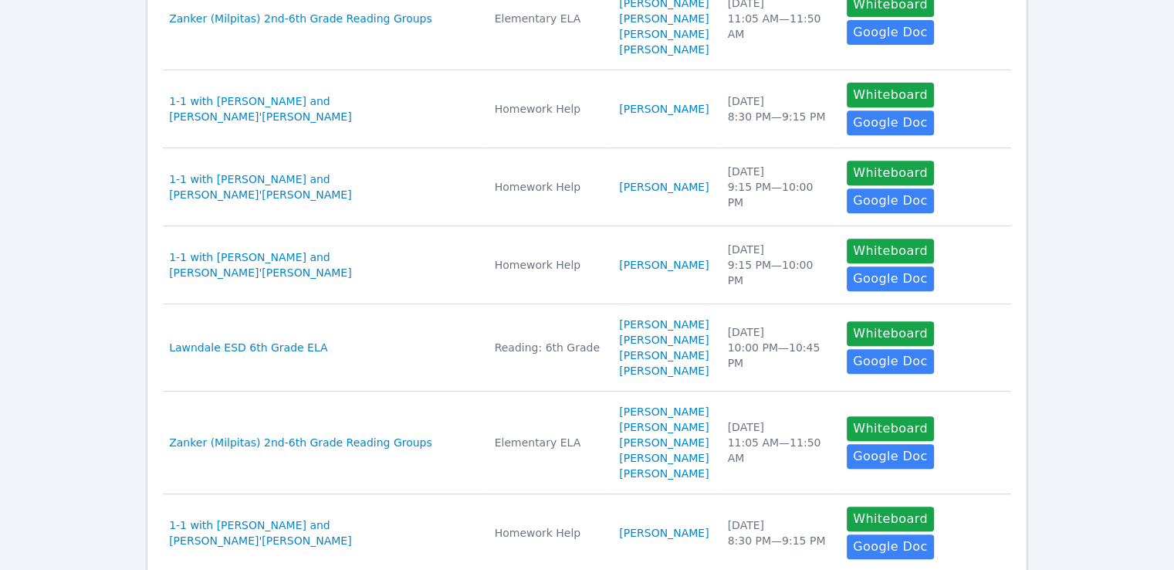
scroll to position [702, 0]
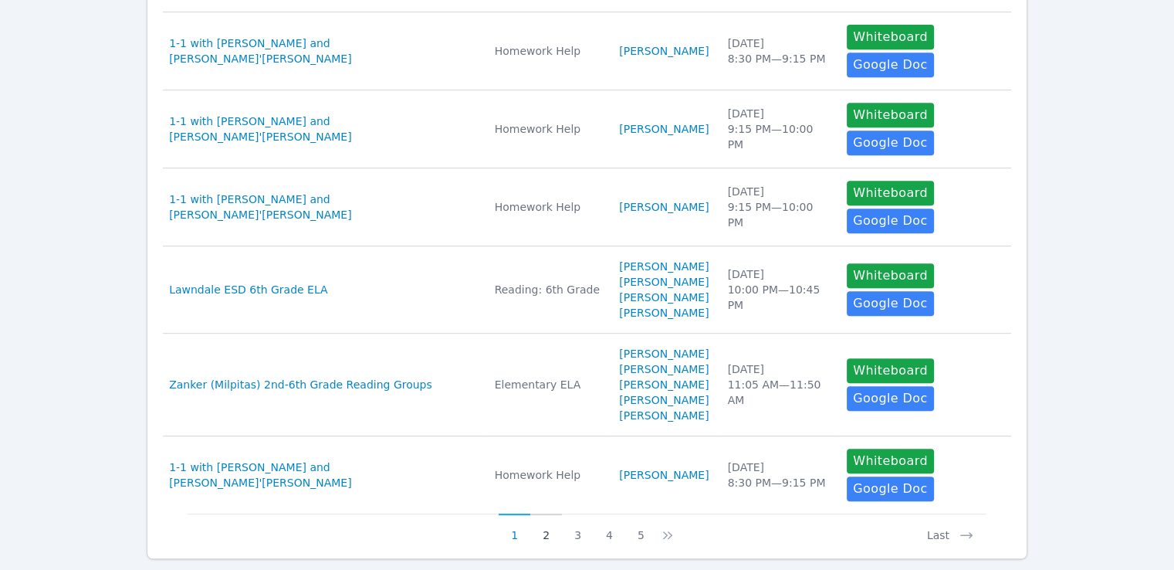
click at [537, 513] on button "2" at bounding box center [546, 527] width 32 height 29
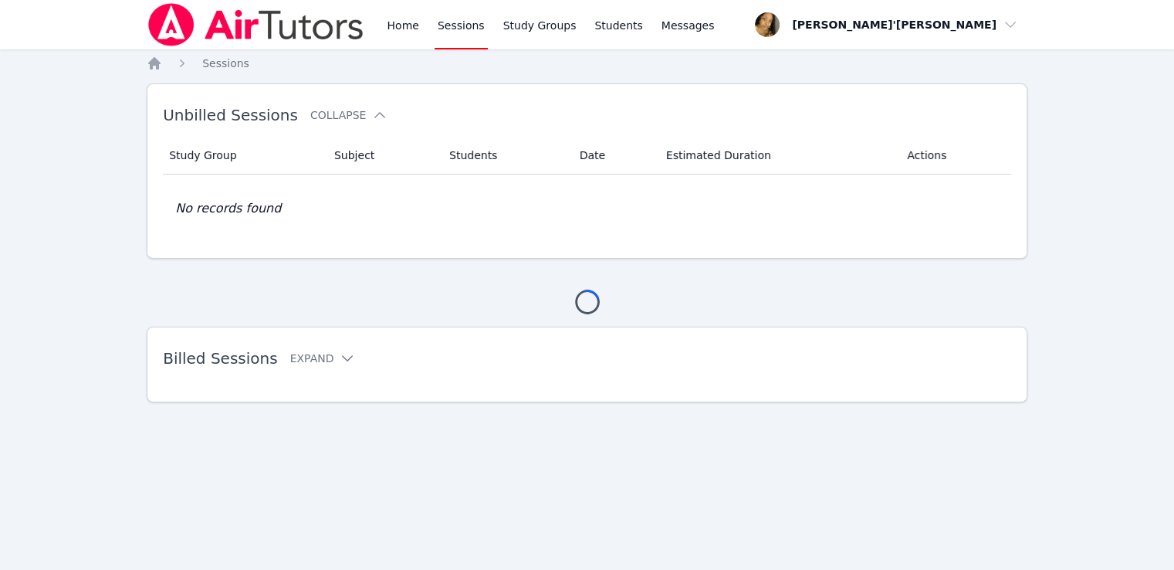
scroll to position [0, 0]
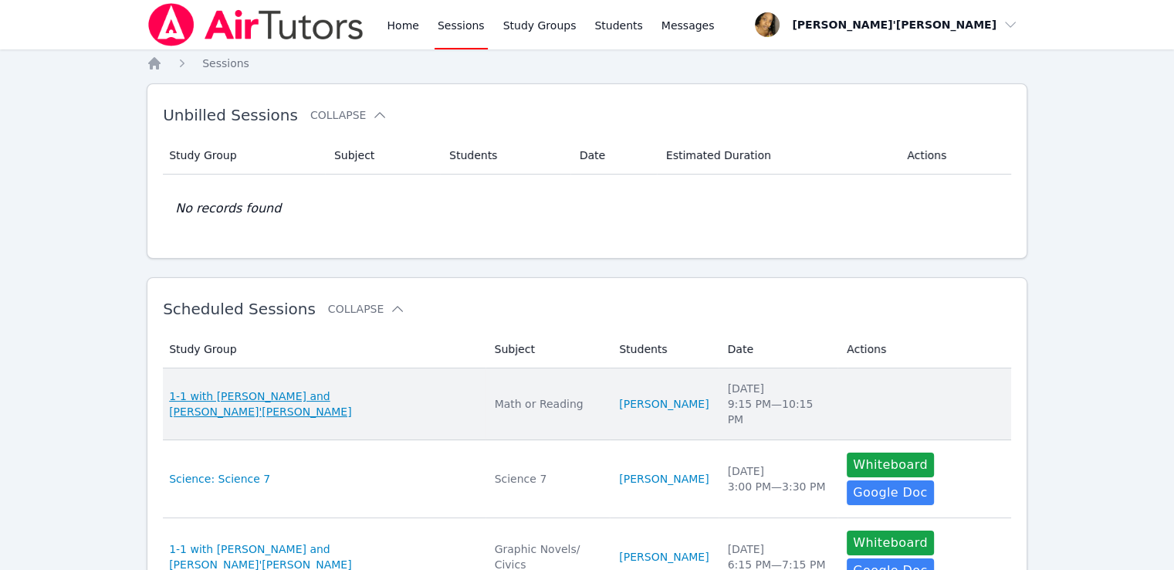
click at [310, 398] on span "1-1 with [PERSON_NAME] and [PERSON_NAME]'[PERSON_NAME]" at bounding box center [322, 403] width 306 height 31
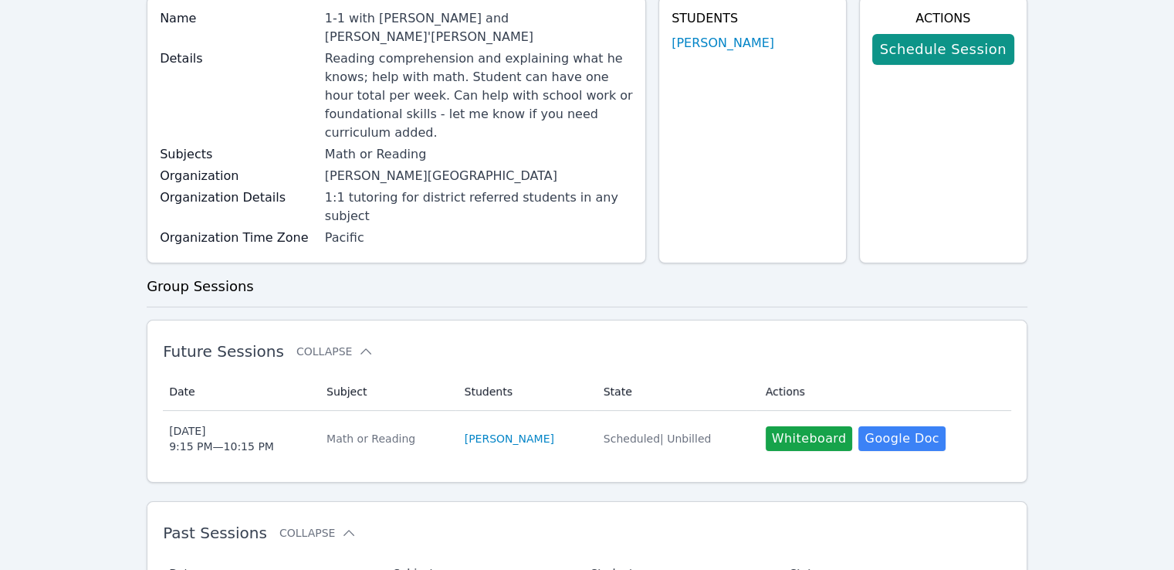
scroll to position [154, 0]
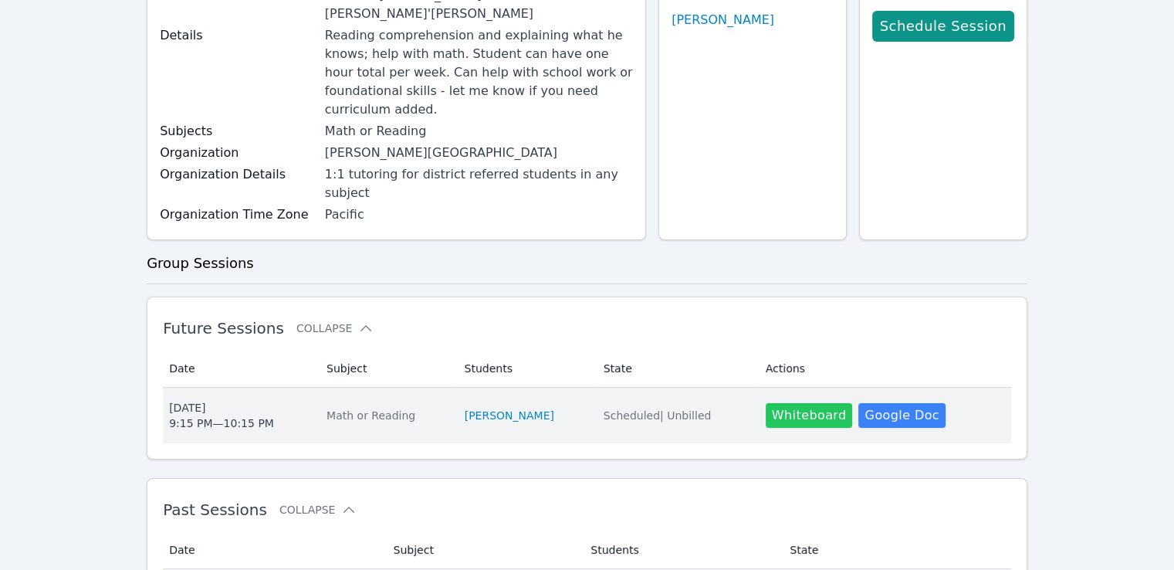
click at [794, 403] on button "Whiteboard" at bounding box center [809, 415] width 87 height 25
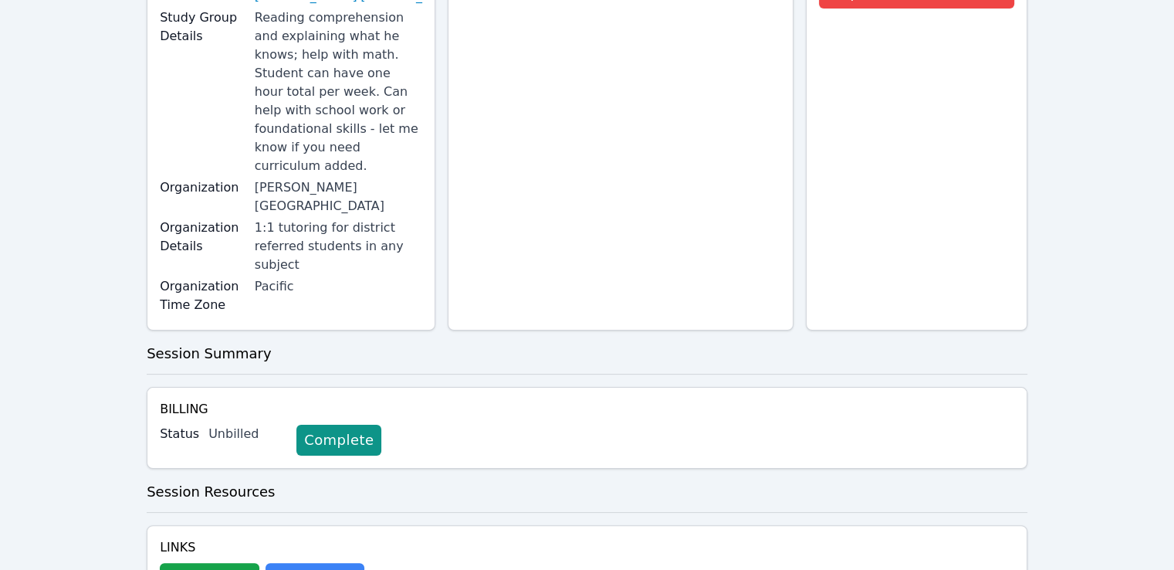
scroll to position [260, 0]
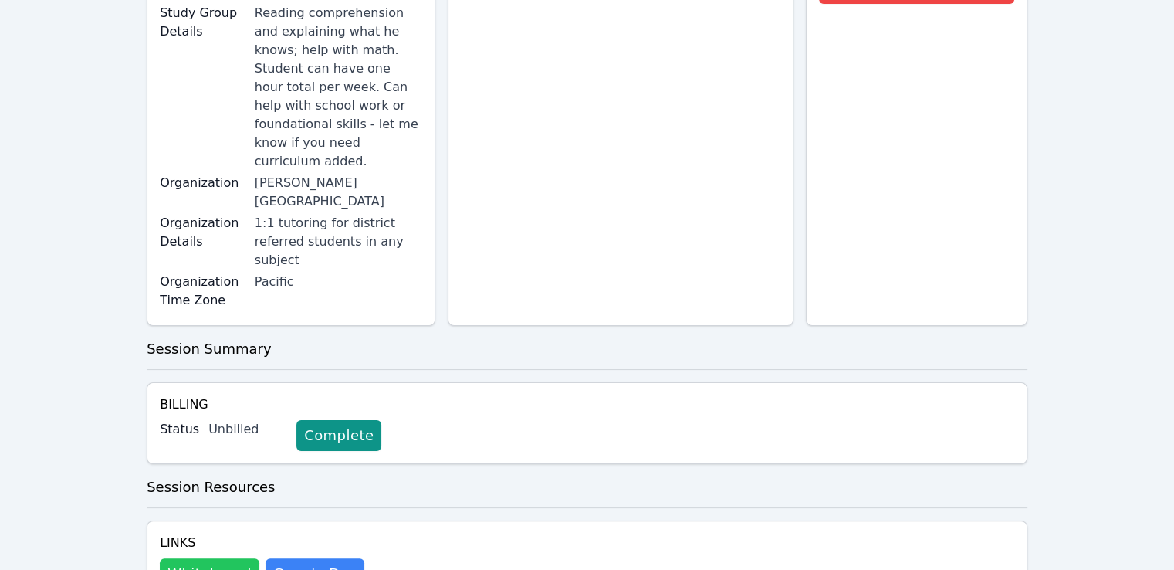
click at [179, 558] on button "Whiteboard" at bounding box center [210, 573] width 100 height 31
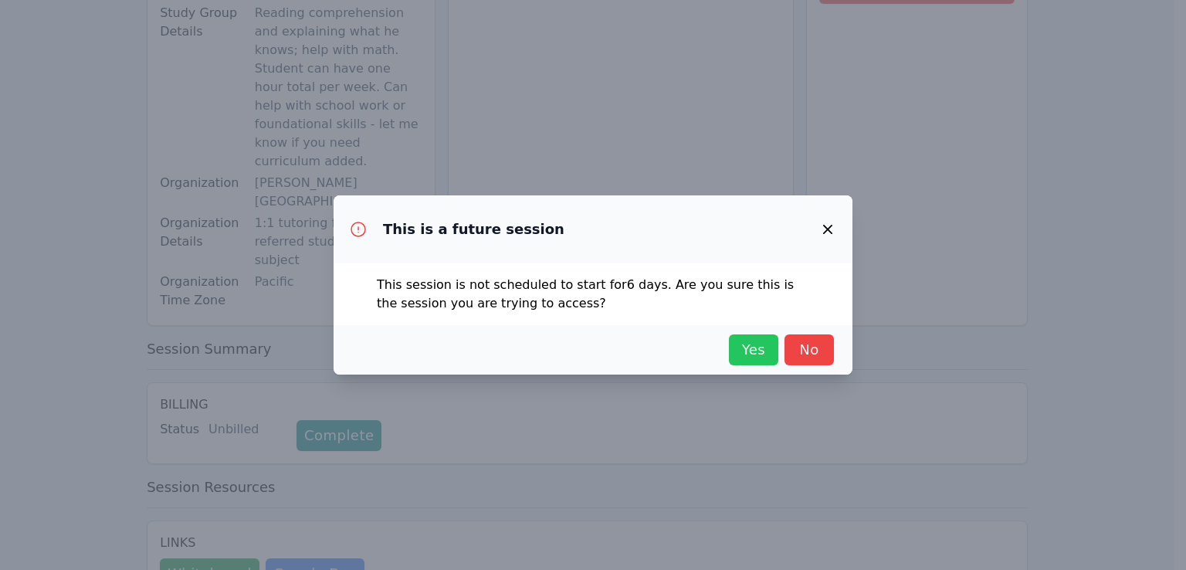
click at [752, 347] on span "Yes" at bounding box center [753, 350] width 34 height 22
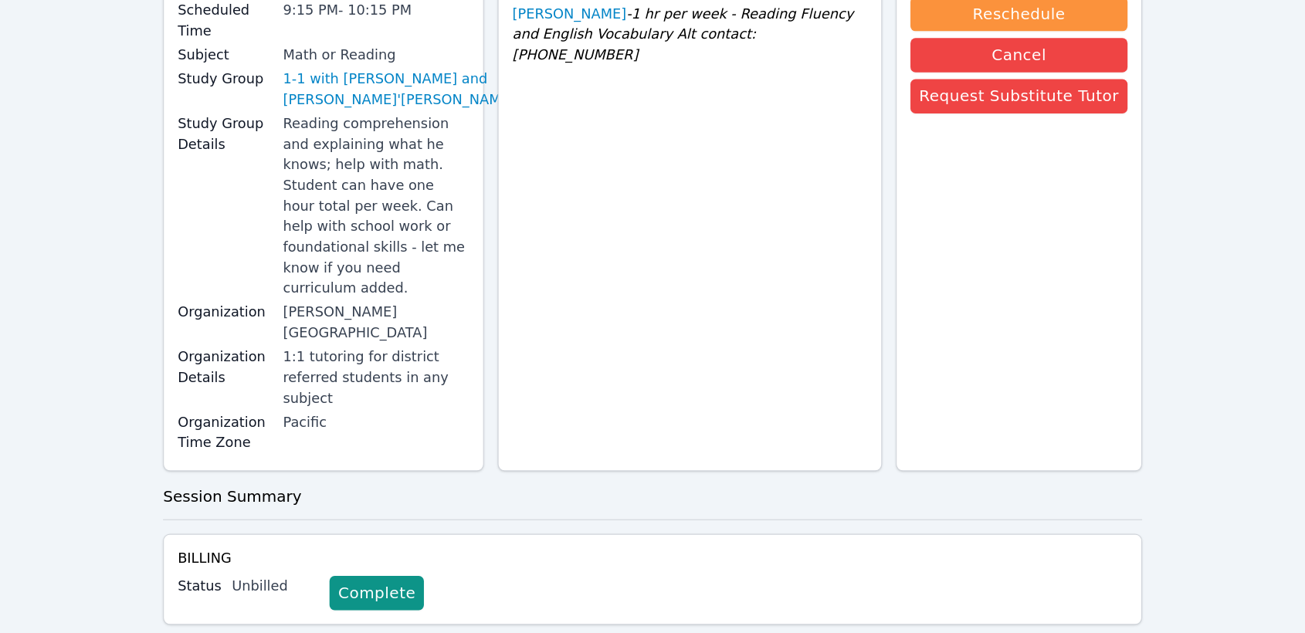
scroll to position [0, 0]
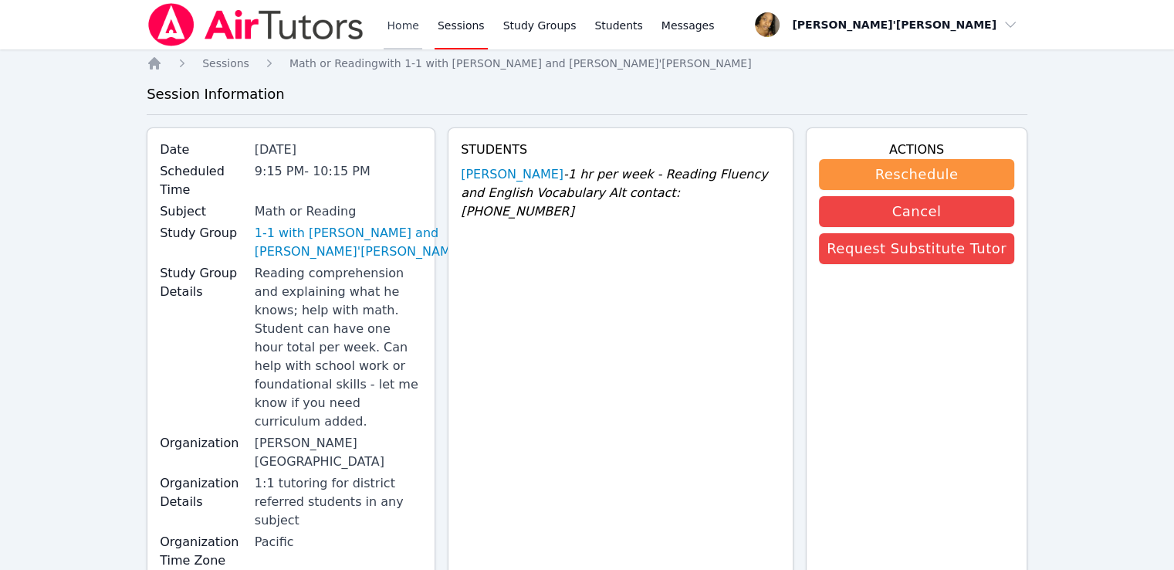
click at [394, 19] on link "Home" at bounding box center [403, 24] width 38 height 49
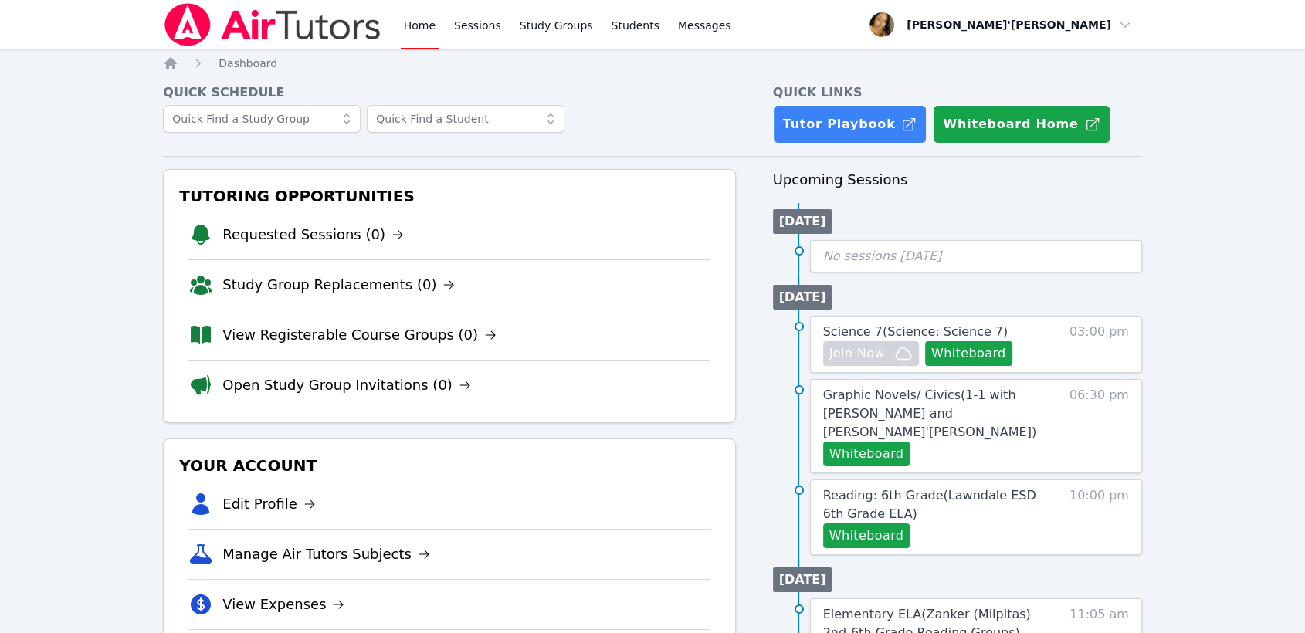
drag, startPoint x: 893, startPoint y: 0, endPoint x: 659, endPoint y: 86, distance: 249.1
click at [659, 86] on h4 "Quick Schedule" at bounding box center [449, 92] width 572 height 19
drag, startPoint x: 102, startPoint y: 191, endPoint x: 114, endPoint y: 187, distance: 13.2
